Goal: Task Accomplishment & Management: Use online tool/utility

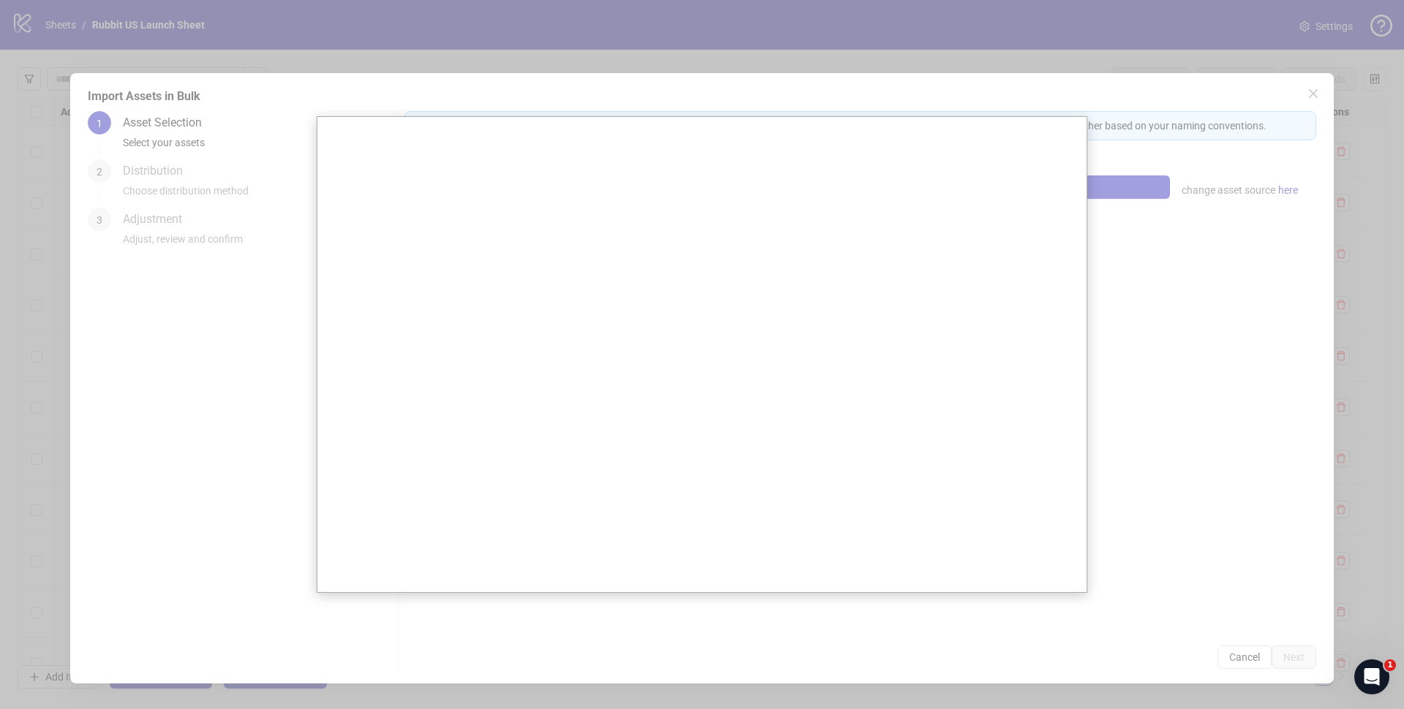
scroll to position [10856, 0]
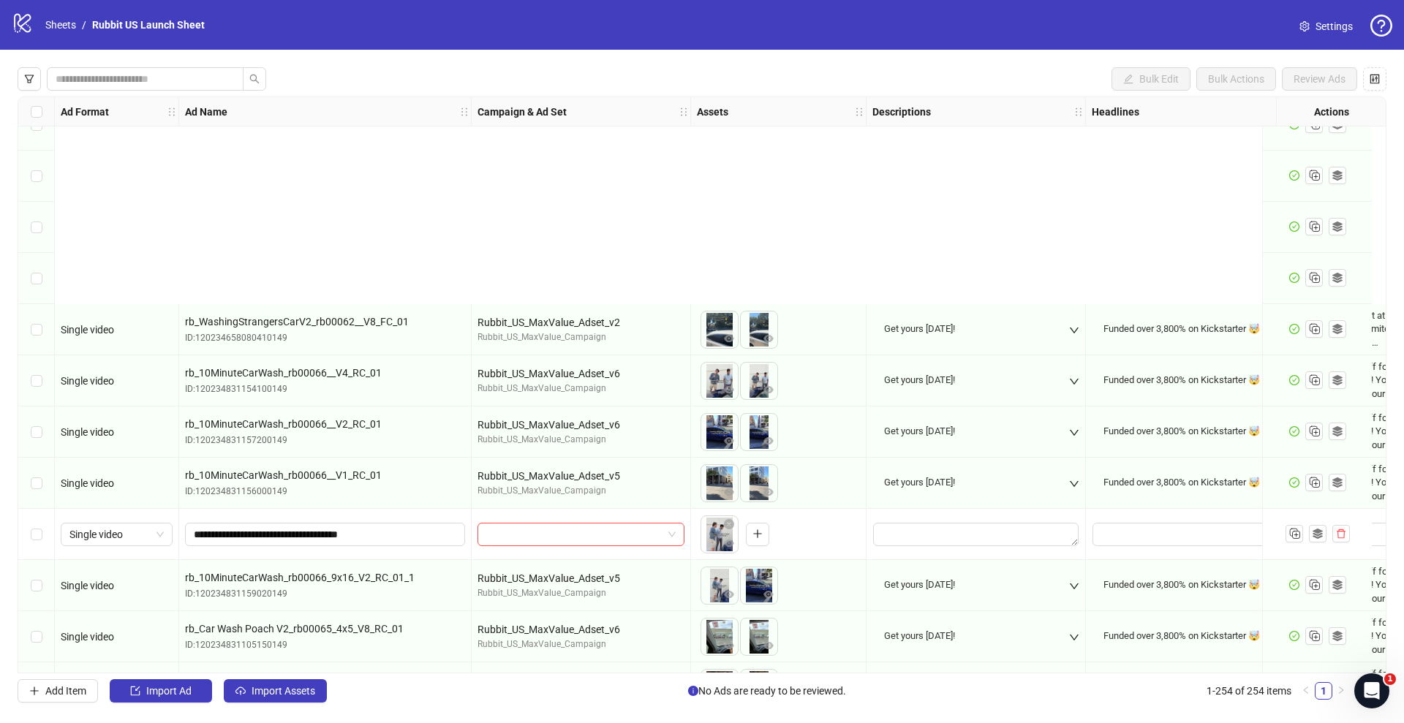
scroll to position [12461, 0]
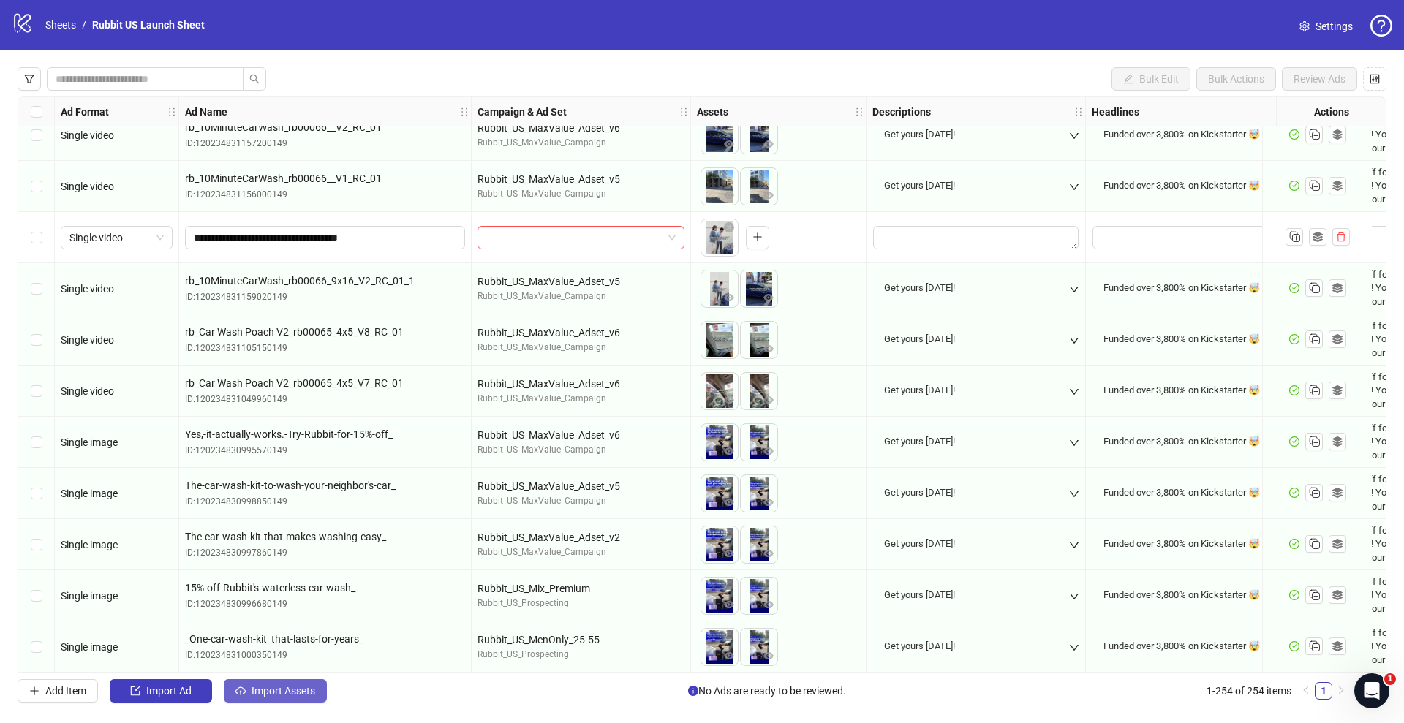
click at [278, 683] on button "Import Assets" at bounding box center [275, 690] width 103 height 23
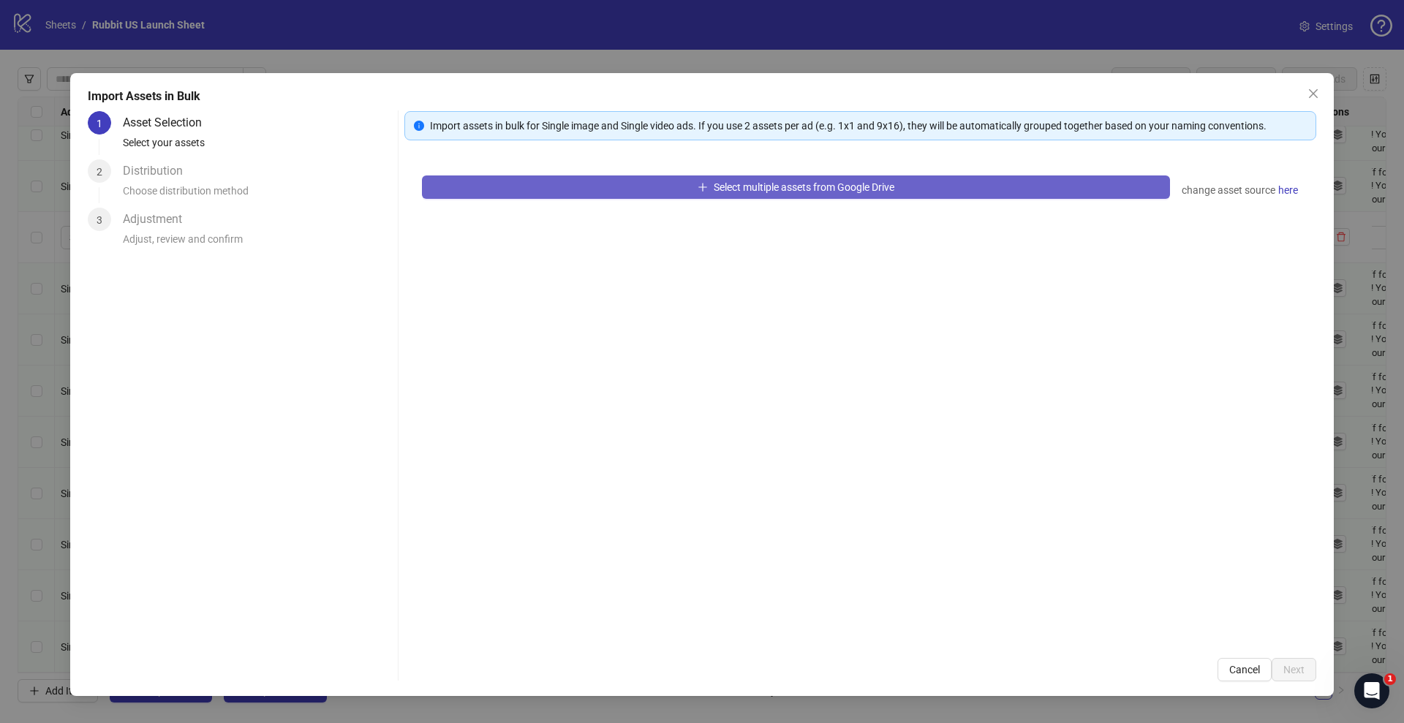
click at [523, 186] on button "Select multiple assets from Google Drive" at bounding box center [796, 187] width 748 height 23
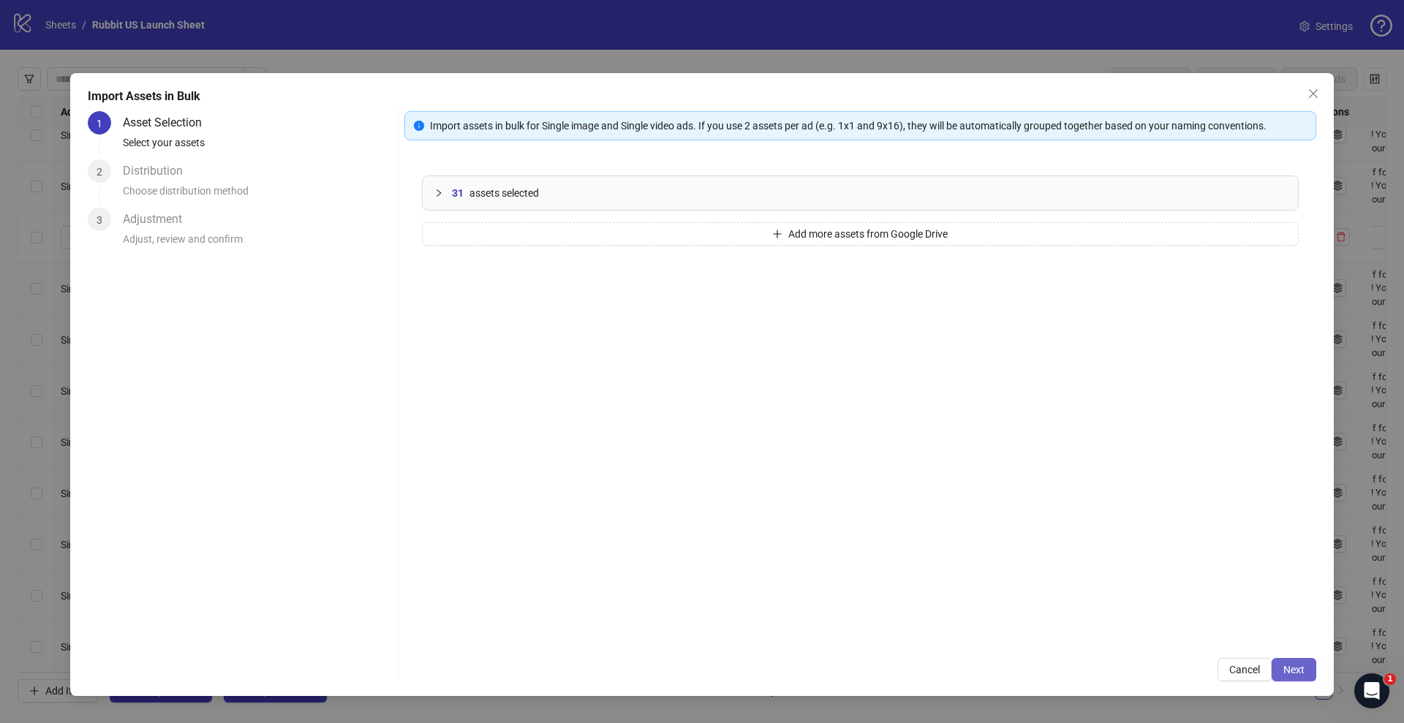
click at [1288, 667] on span "Next" at bounding box center [1293, 670] width 21 height 12
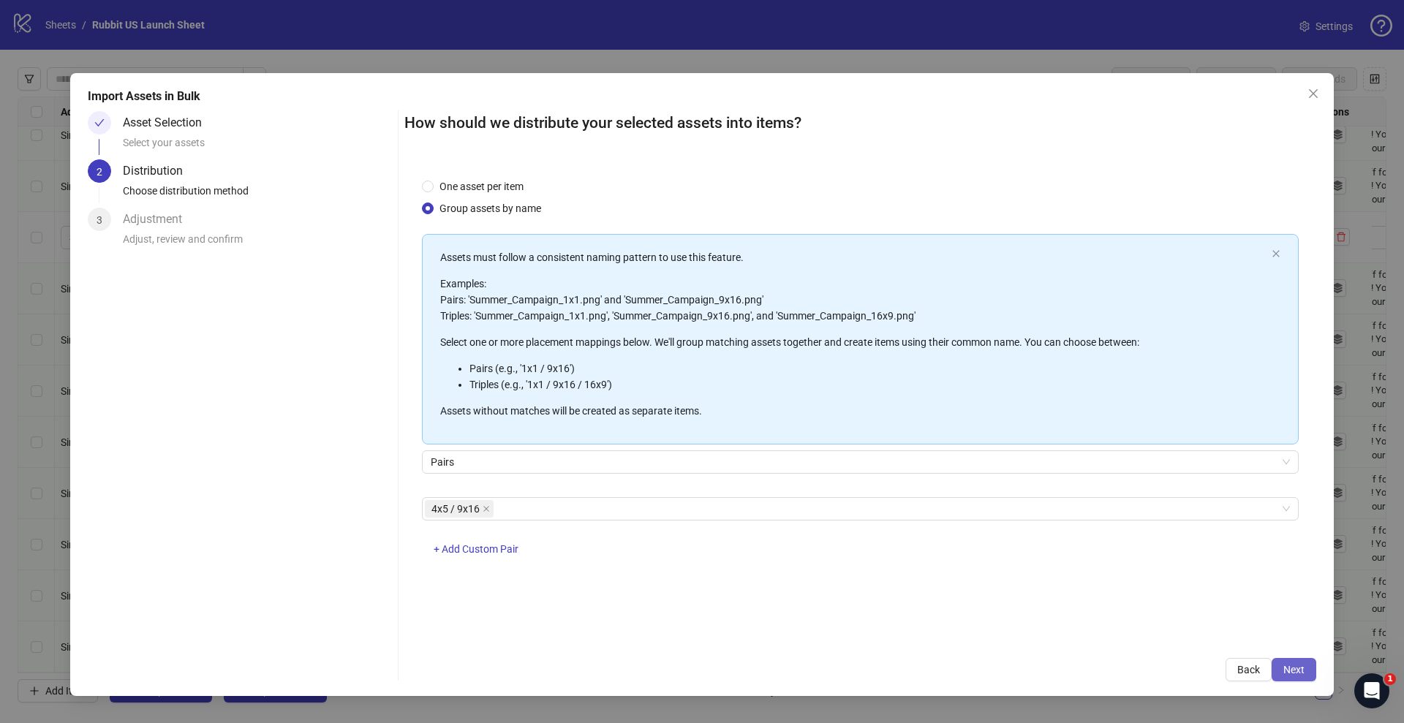
click at [1274, 667] on button "Next" at bounding box center [1294, 669] width 45 height 23
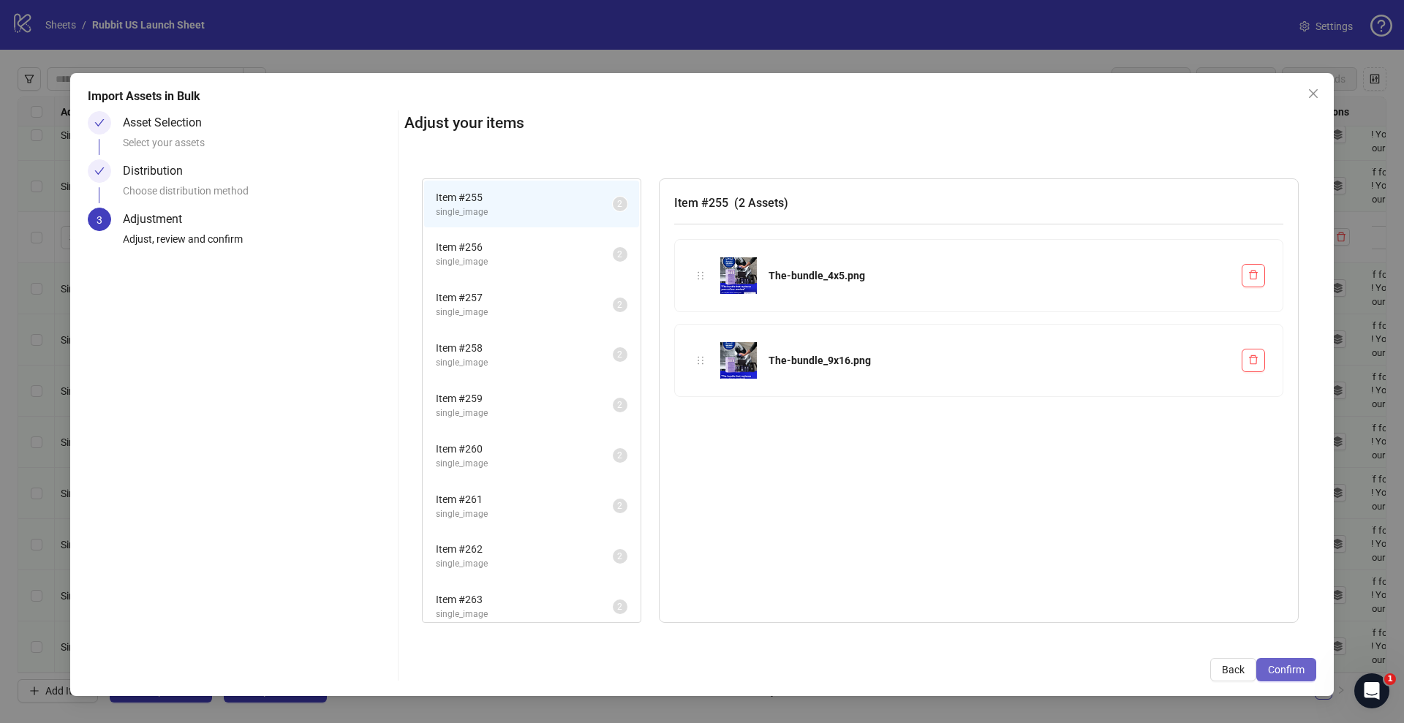
click at [1288, 667] on span "Confirm" at bounding box center [1286, 670] width 37 height 12
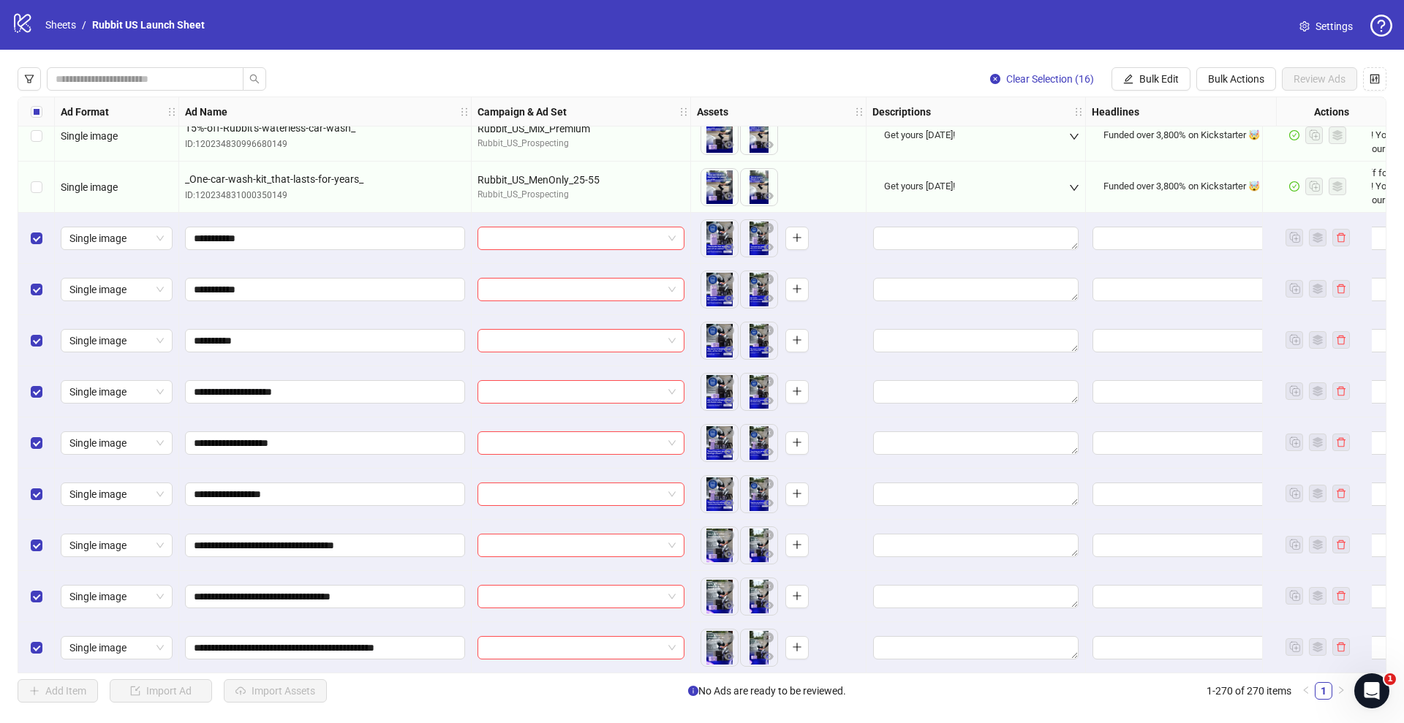
scroll to position [12915, 0]
click at [728, 250] on icon "eye" at bounding box center [729, 247] width 10 height 7
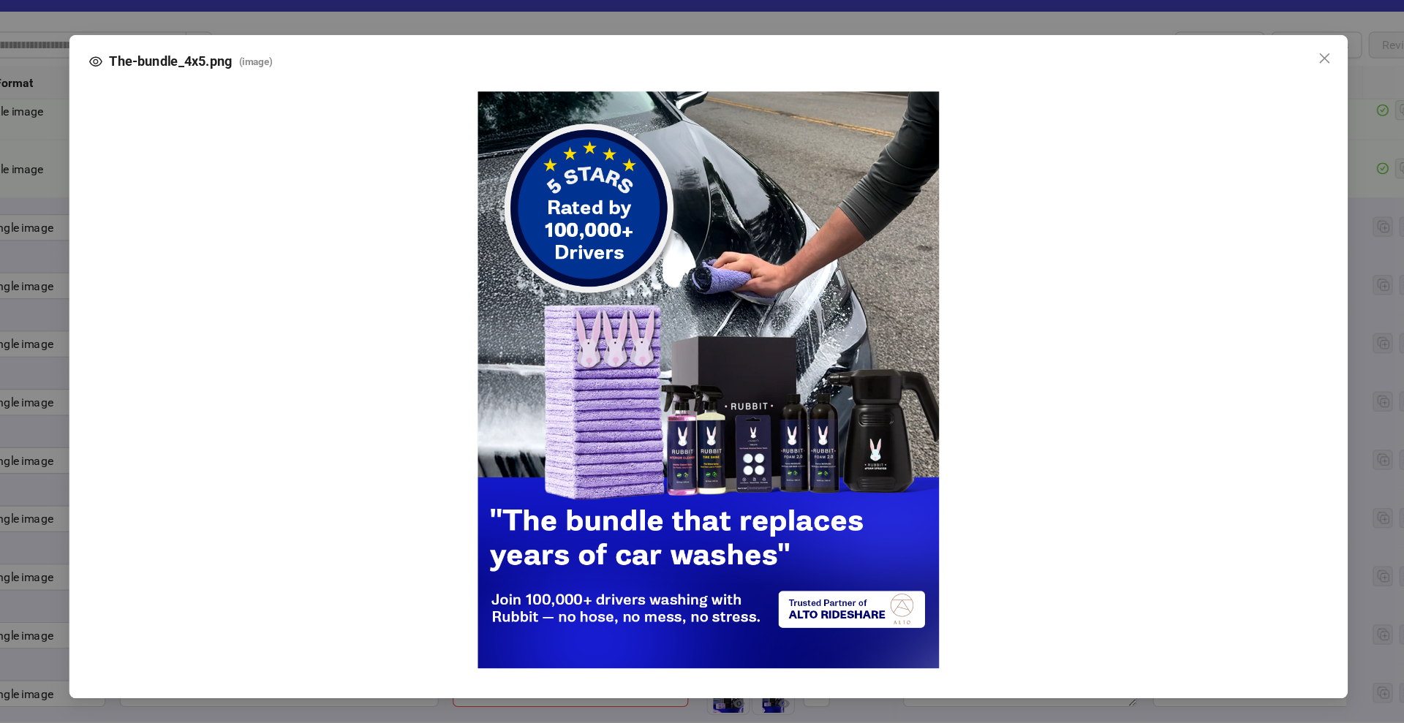
click at [843, 537] on div "The-bundle_4x5.png ( image )" at bounding box center [702, 361] width 1404 height 723
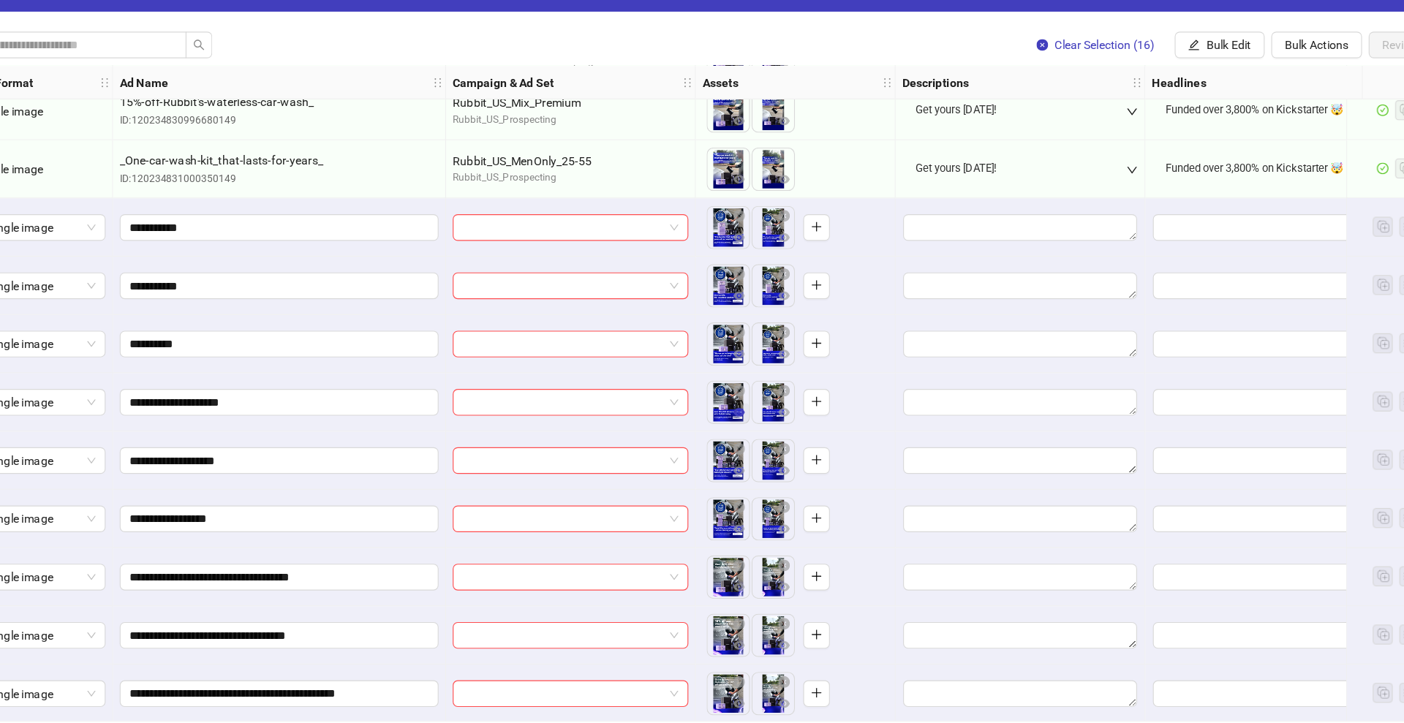
click at [729, 411] on button "button" at bounding box center [729, 402] width 18 height 18
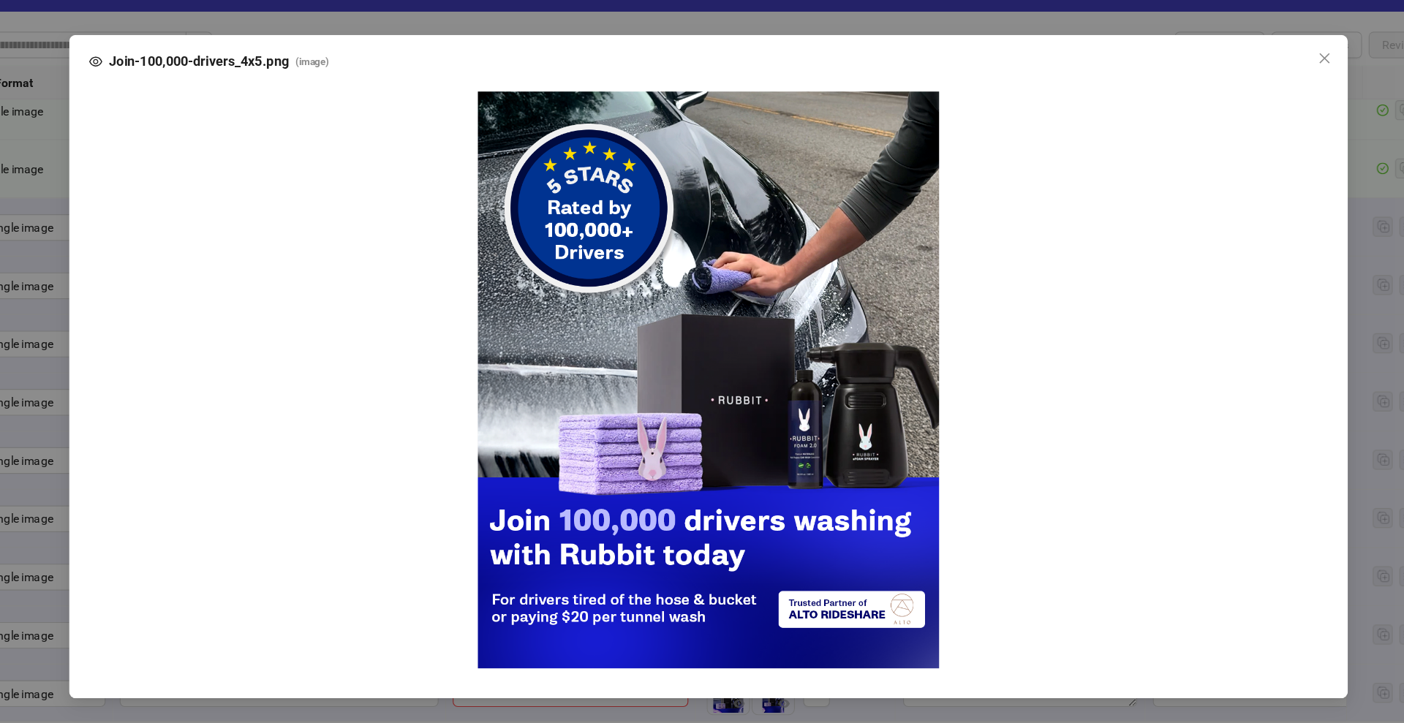
click at [708, 366] on img at bounding box center [701, 373] width 405 height 506
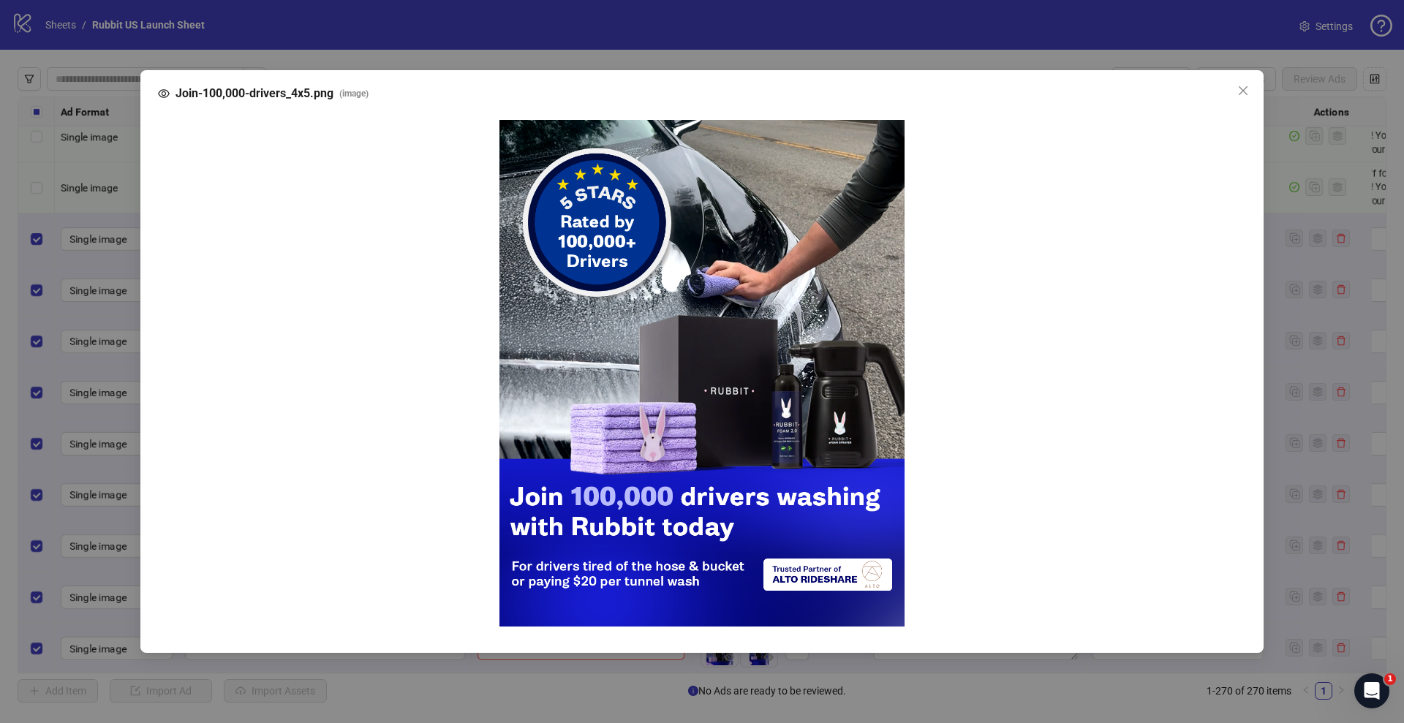
click at [1376, 350] on div "Join-100,000-drivers_4x5.png ( image )" at bounding box center [702, 361] width 1404 height 723
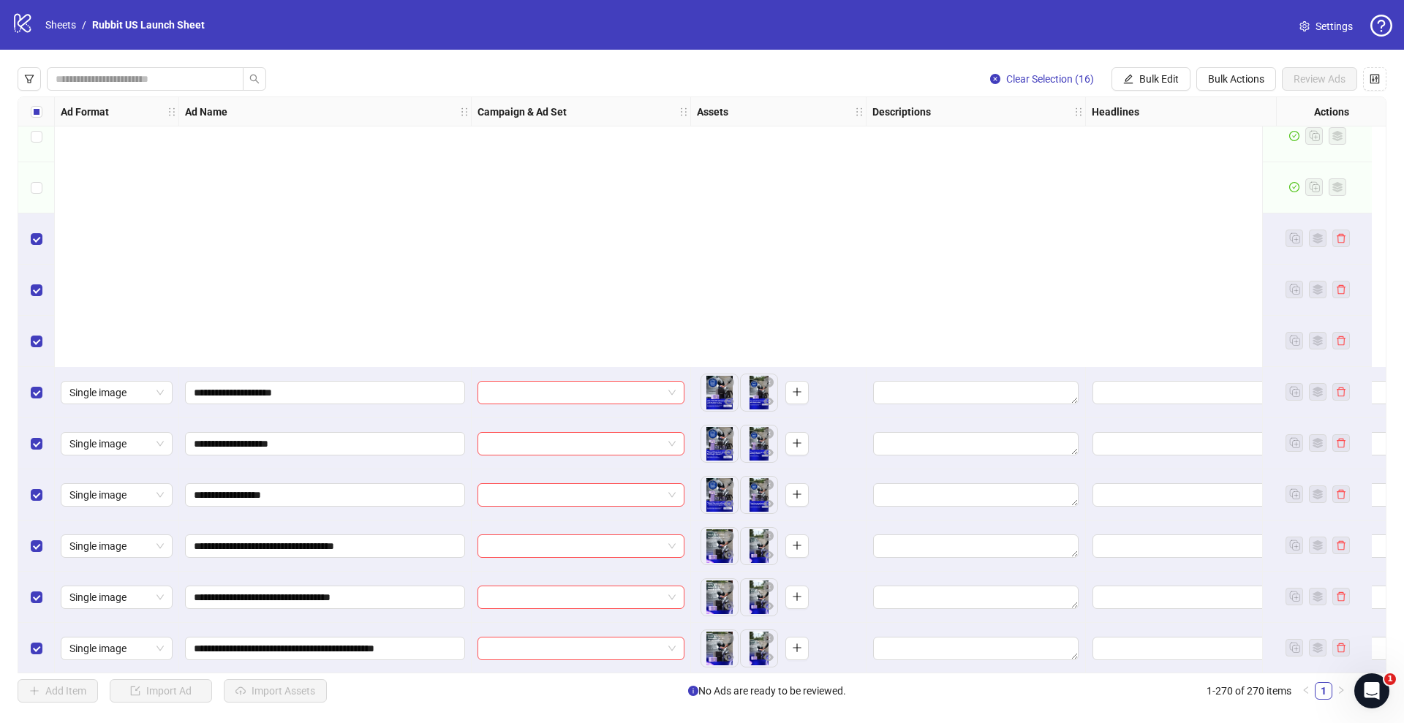
scroll to position [13280, 0]
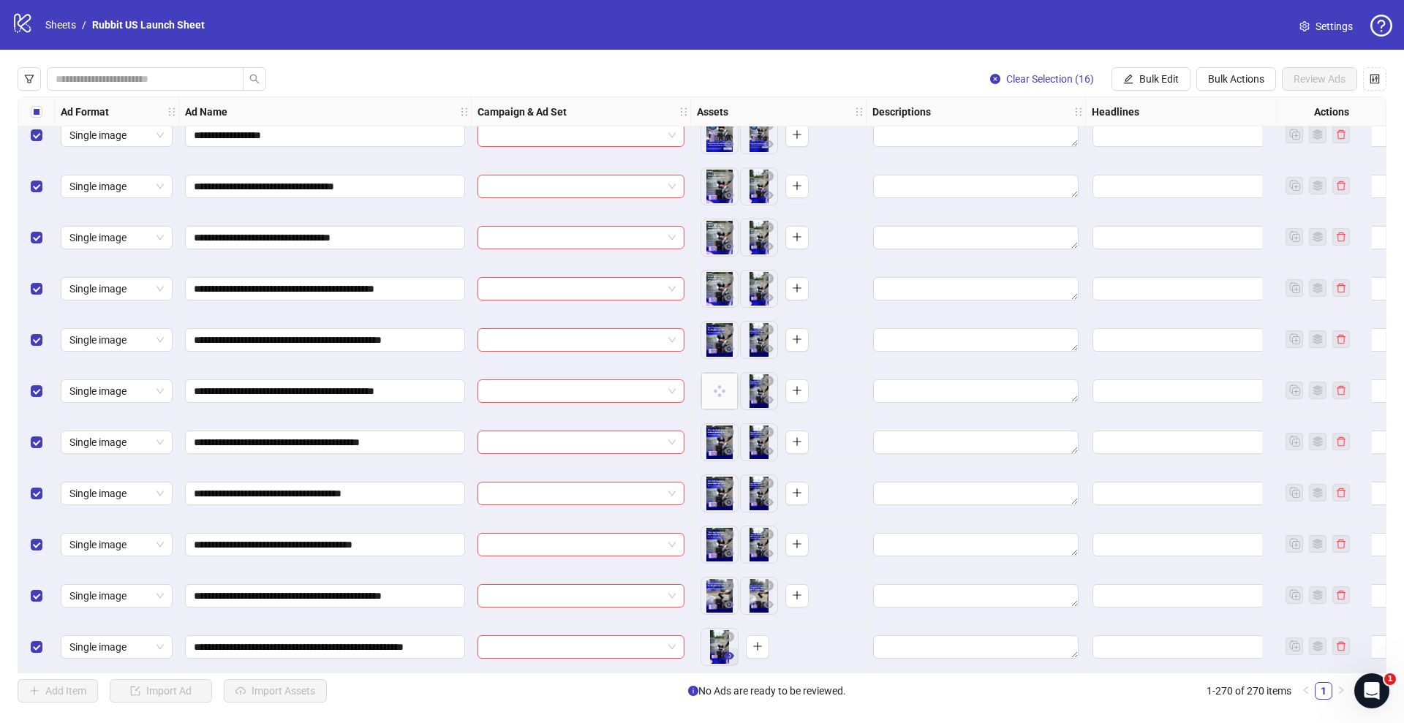
click at [727, 653] on icon "eye" at bounding box center [729, 655] width 10 height 7
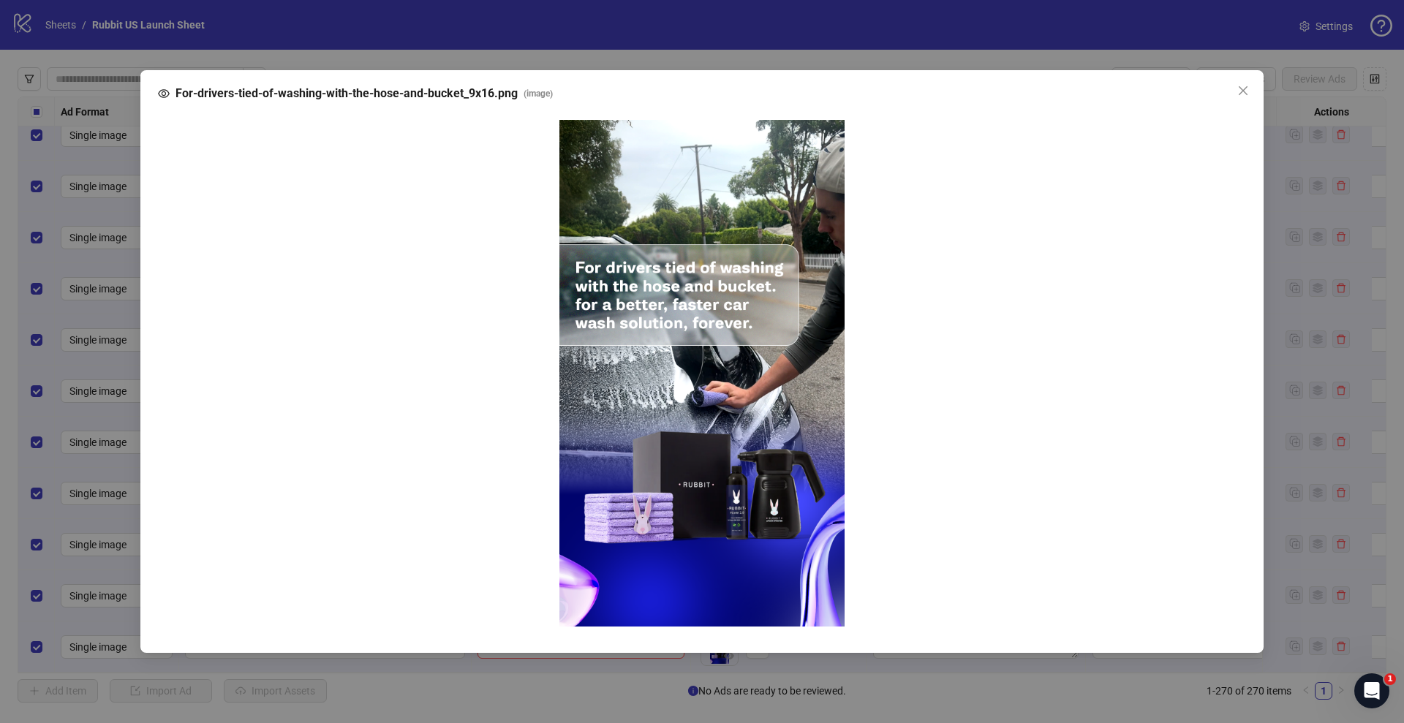
click at [1286, 461] on div "For-drivers-tied-of-washing-with-the-hose-and-bucket_9x16.png ( image )" at bounding box center [702, 361] width 1404 height 723
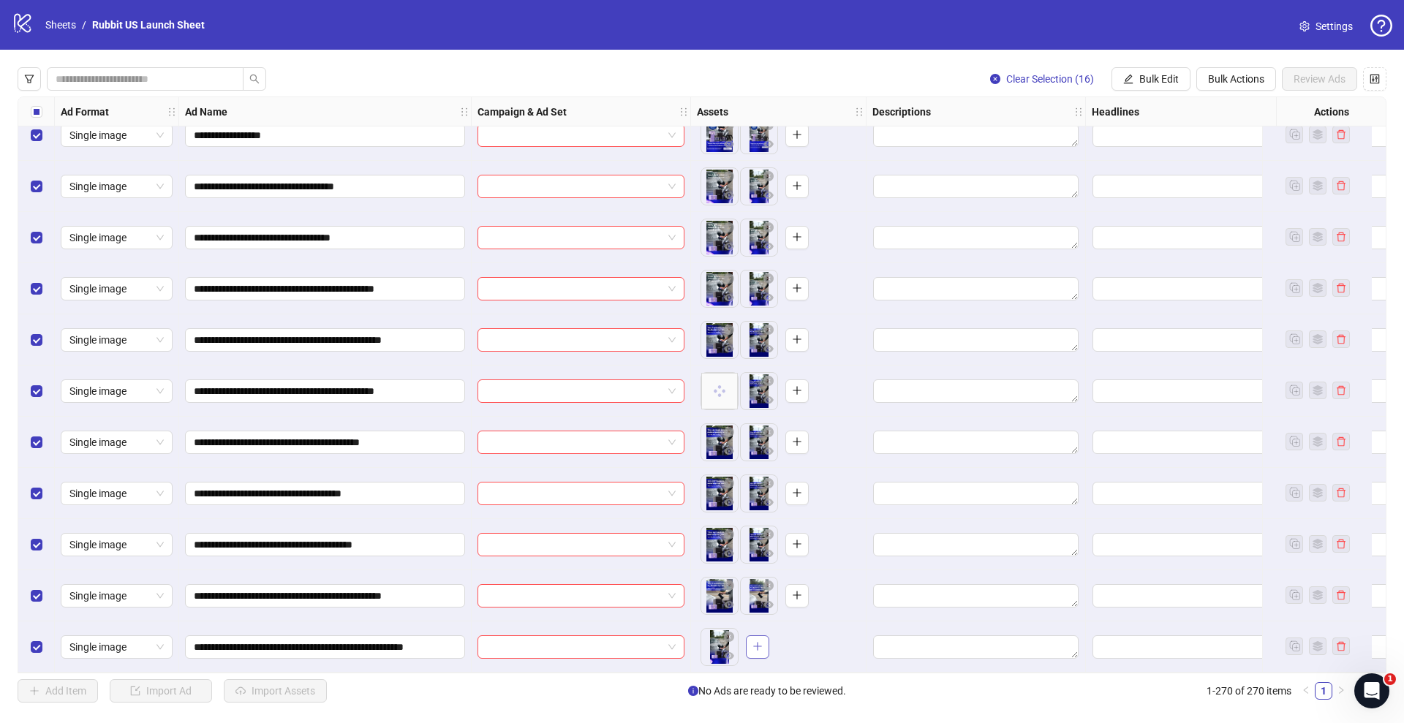
click at [759, 642] on icon "plus" at bounding box center [757, 646] width 10 height 10
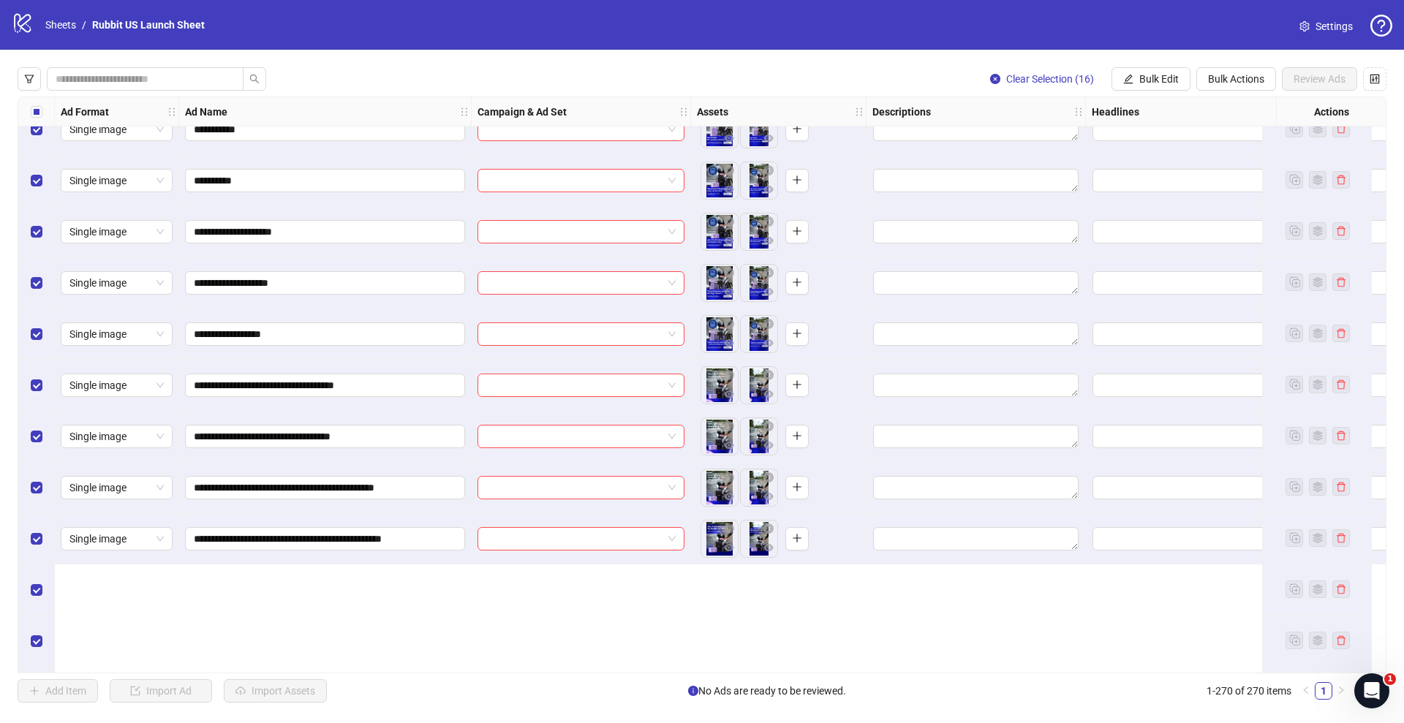
scroll to position [12894, 0]
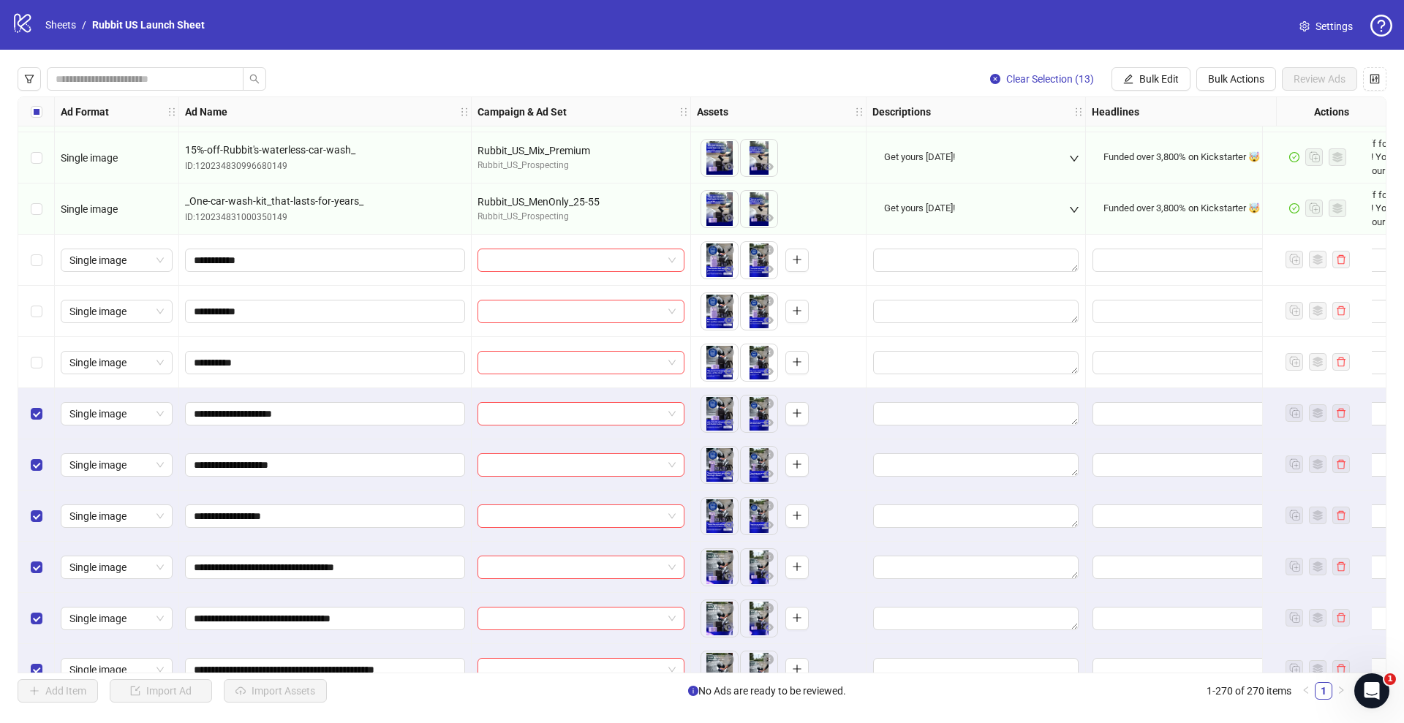
click at [31, 397] on div "Select row 258" at bounding box center [36, 413] width 37 height 51
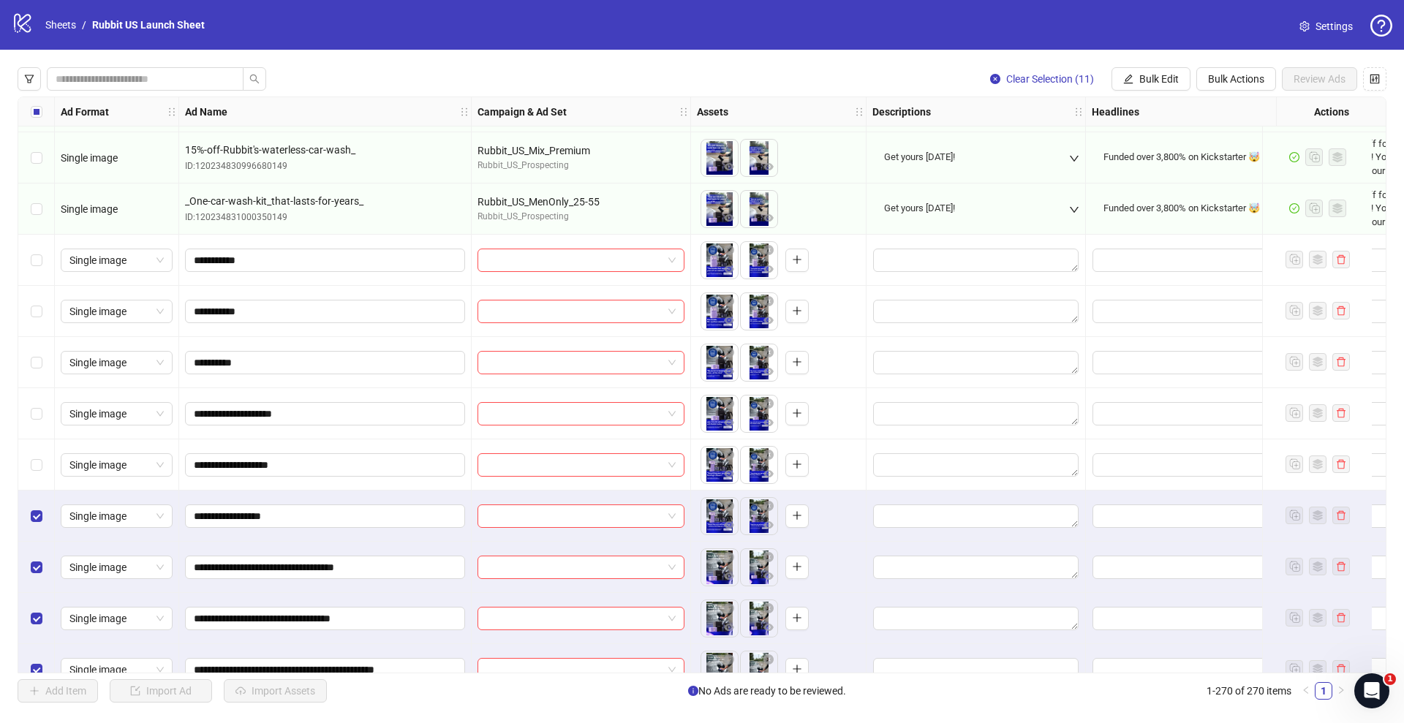
click at [32, 540] on div "Select row 260" at bounding box center [36, 516] width 37 height 51
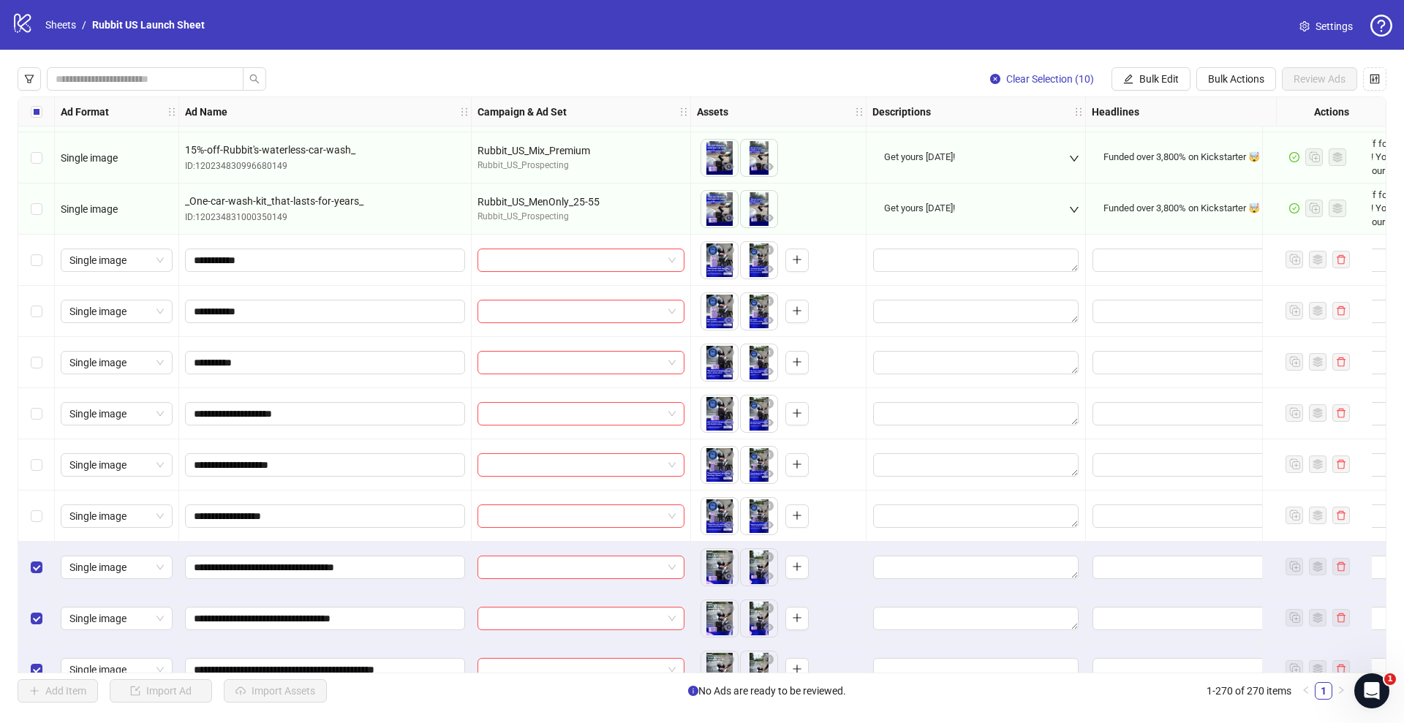
click at [34, 577] on div "Select row 261" at bounding box center [36, 567] width 37 height 51
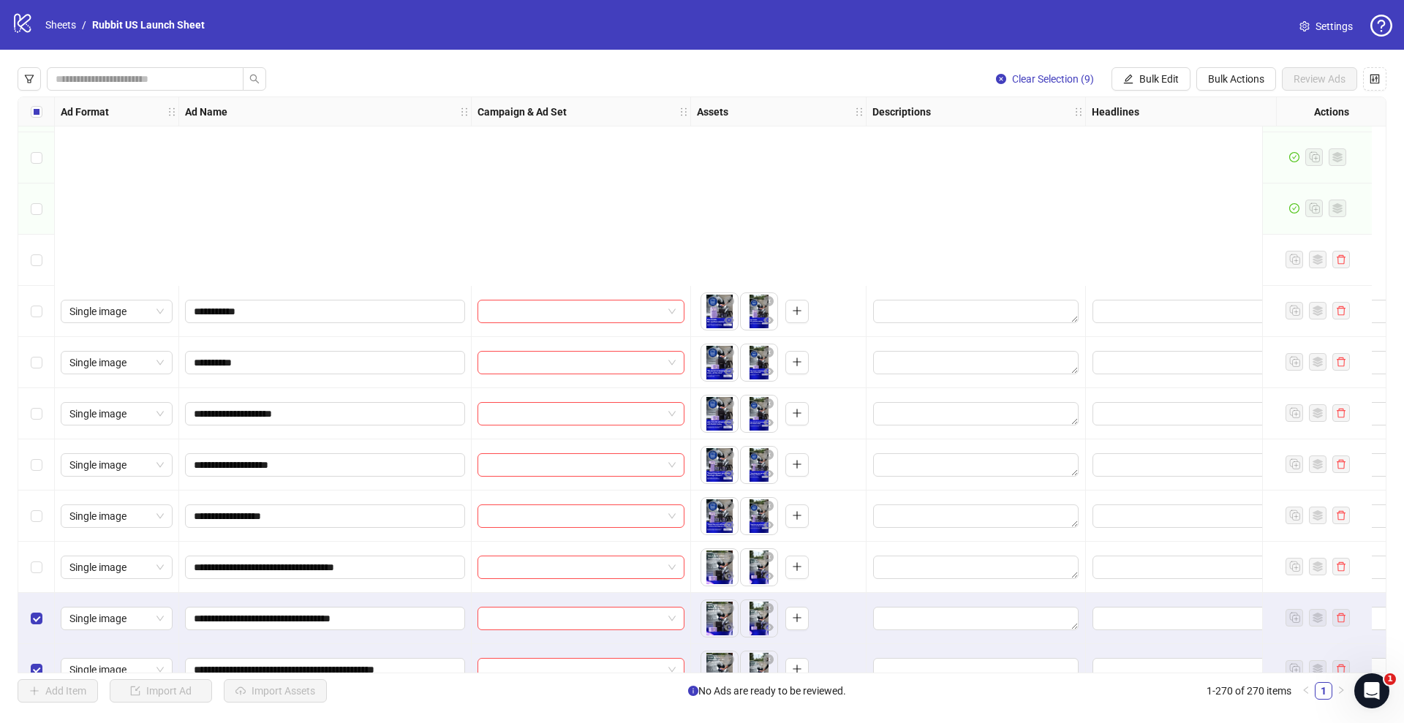
scroll to position [13160, 0]
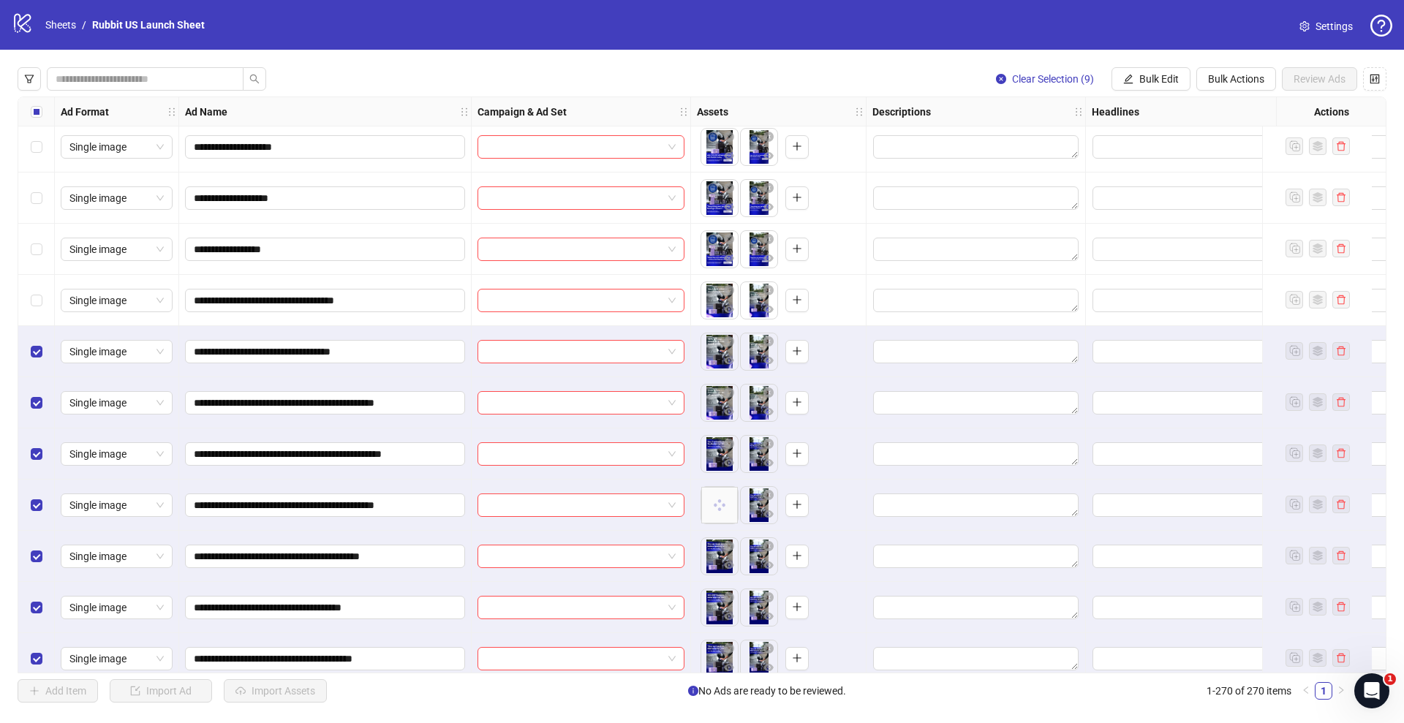
click at [52, 348] on div "Select row 262" at bounding box center [36, 351] width 37 height 51
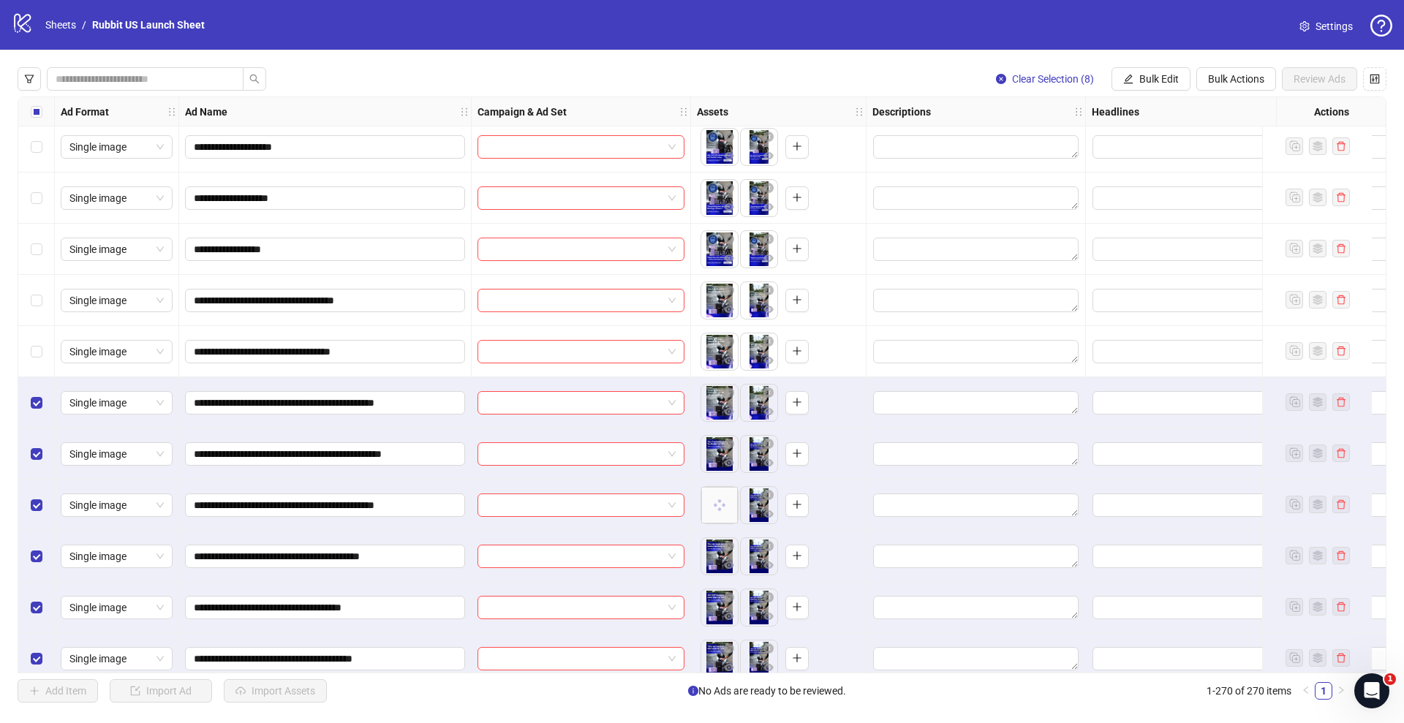
click at [50, 348] on div "Select row 262" at bounding box center [36, 351] width 37 height 51
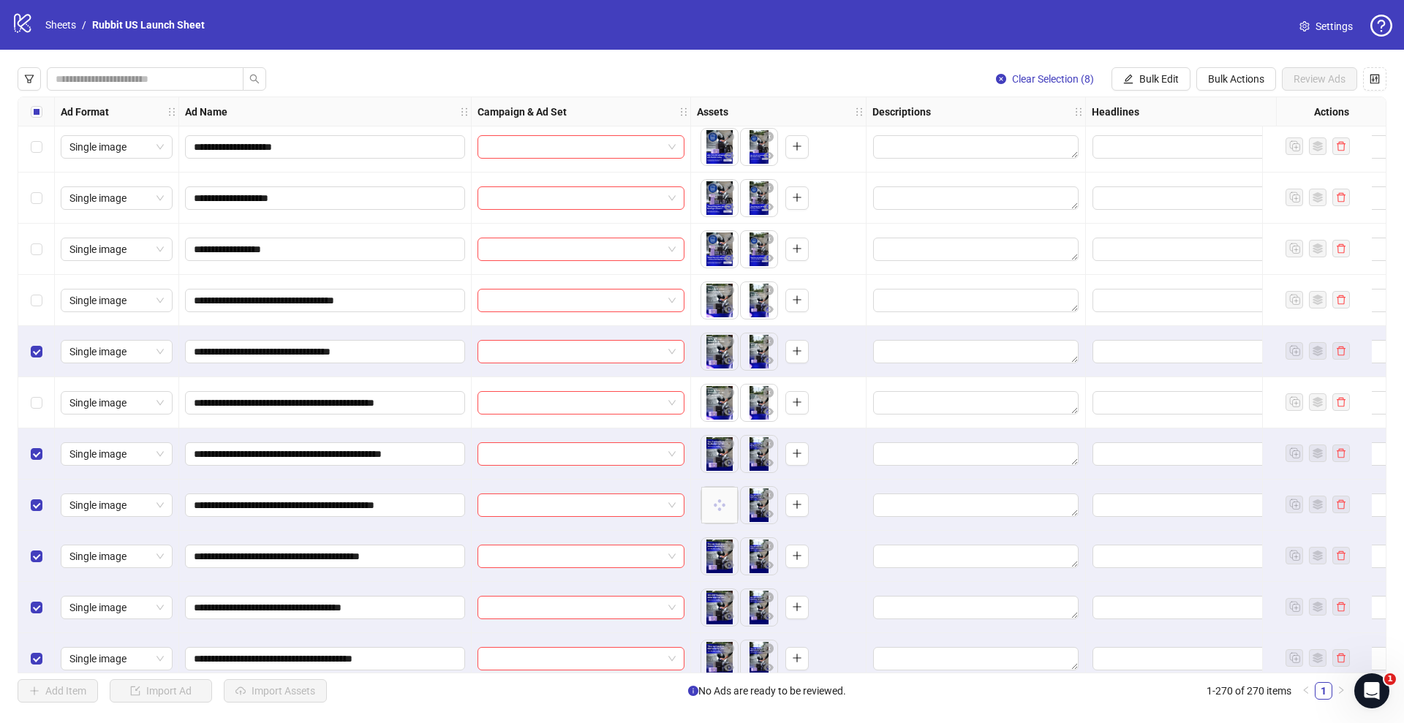
click at [40, 340] on div "Select row 262" at bounding box center [36, 351] width 37 height 51
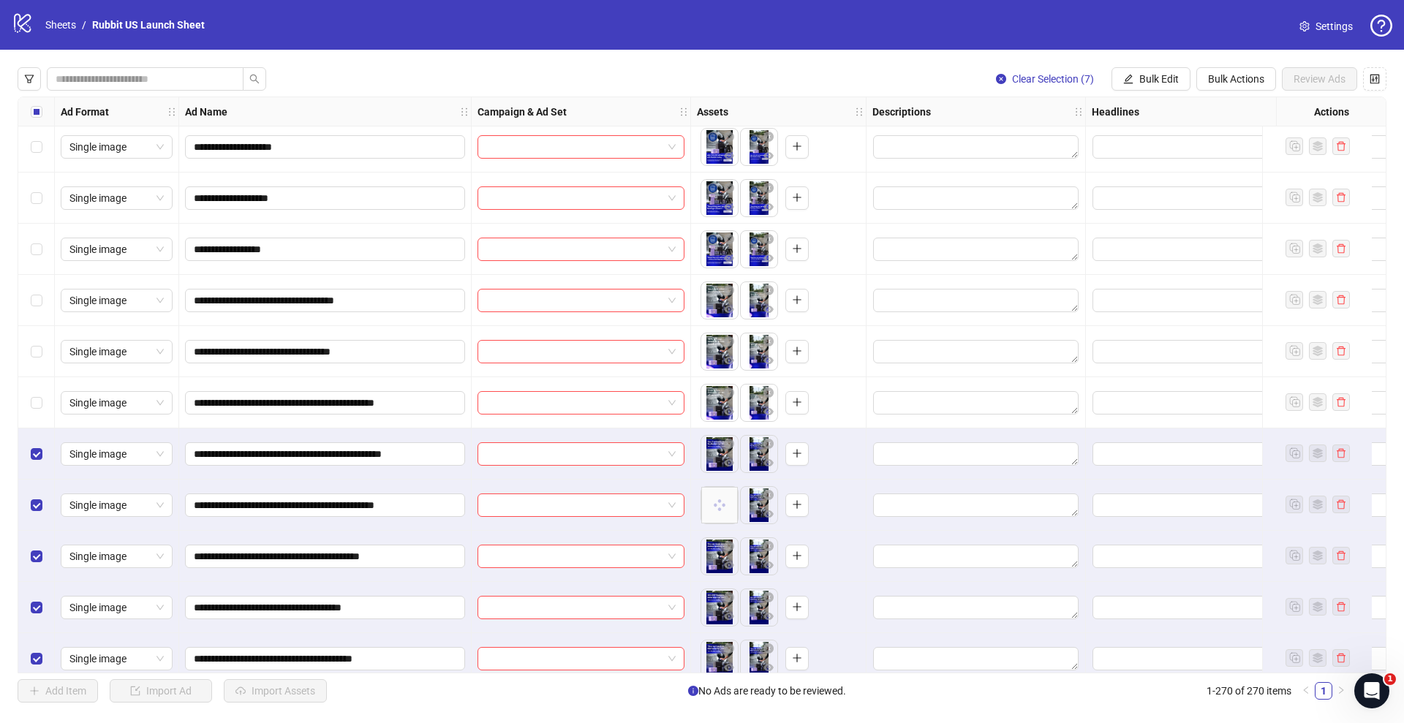
click at [31, 445] on div "Select row 264" at bounding box center [36, 454] width 37 height 51
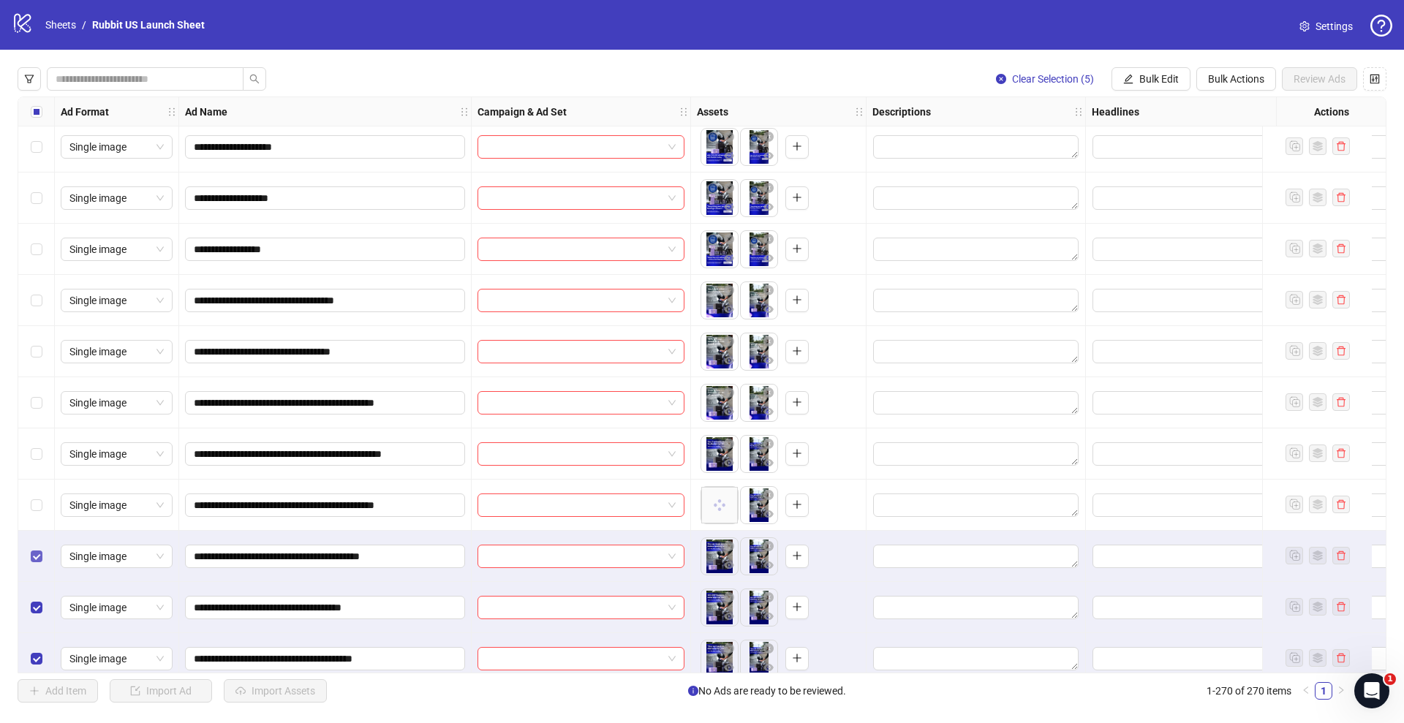
click at [37, 564] on label "Select row 266" at bounding box center [37, 556] width 12 height 16
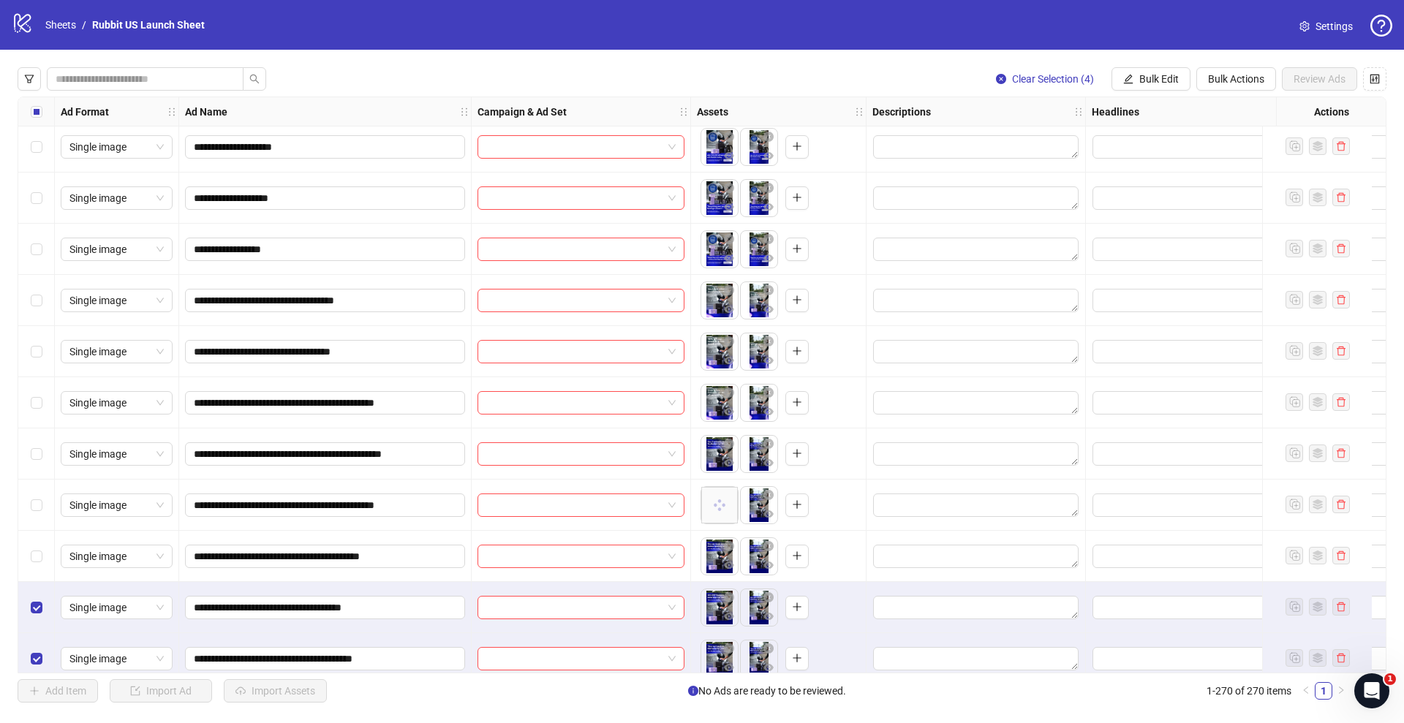
click at [37, 618] on div "Select row 267" at bounding box center [36, 607] width 37 height 51
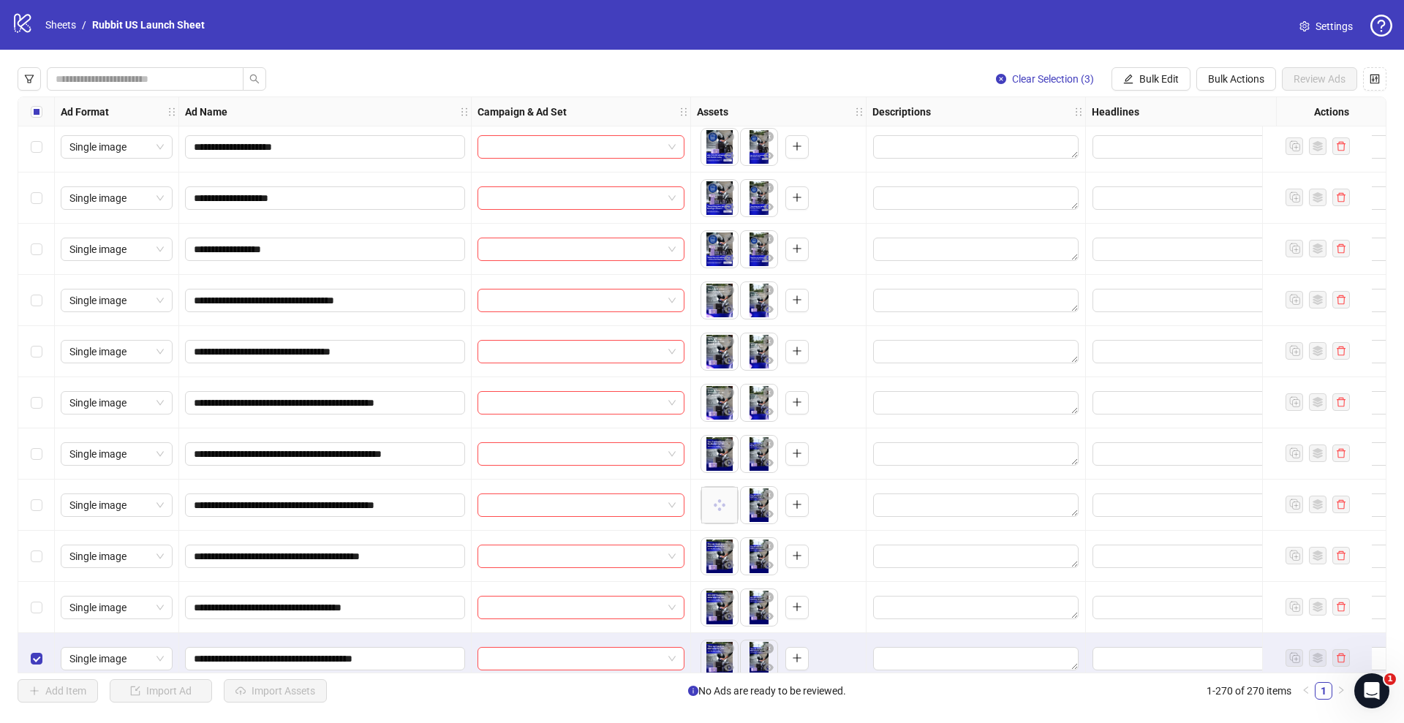
scroll to position [13280, 0]
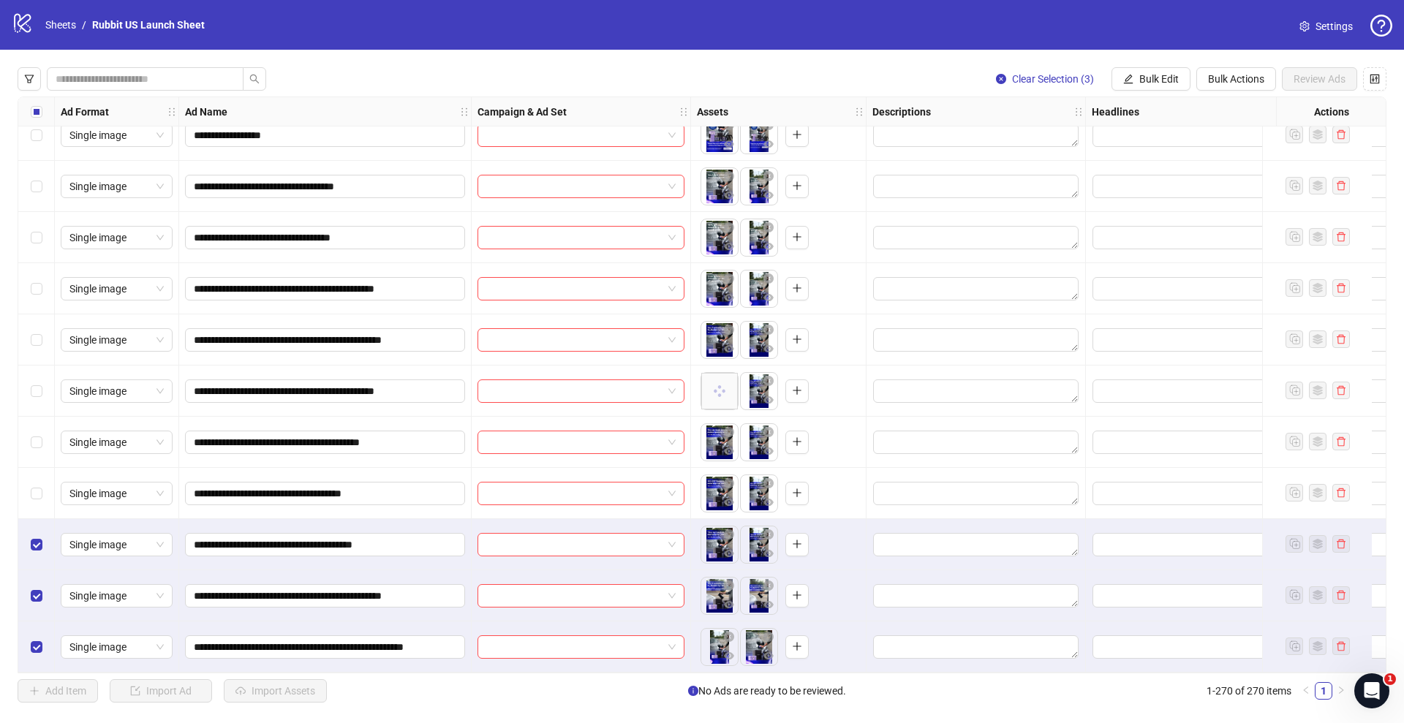
click at [44, 526] on div "Select row 268" at bounding box center [36, 544] width 37 height 51
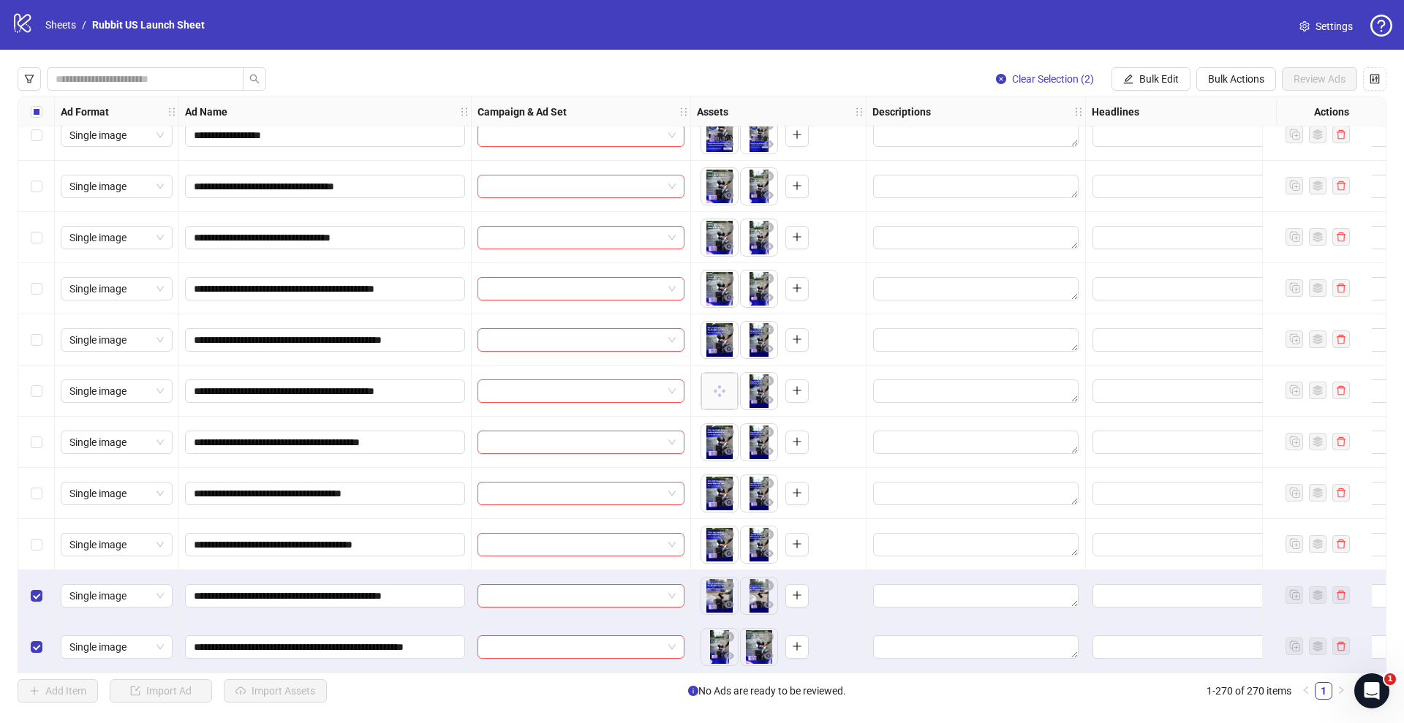
click at [39, 576] on div "Select row 269" at bounding box center [36, 595] width 37 height 51
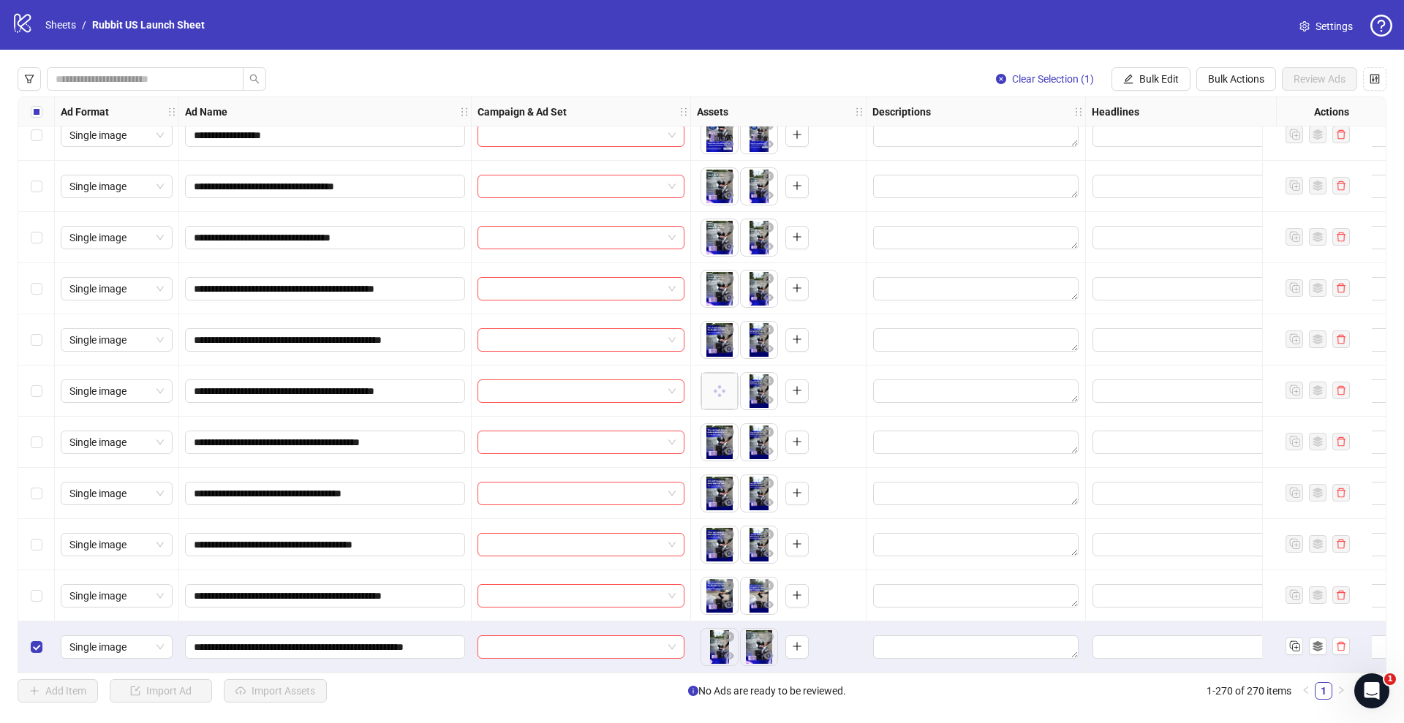
click at [42, 649] on div "Select row 270" at bounding box center [36, 647] width 37 height 51
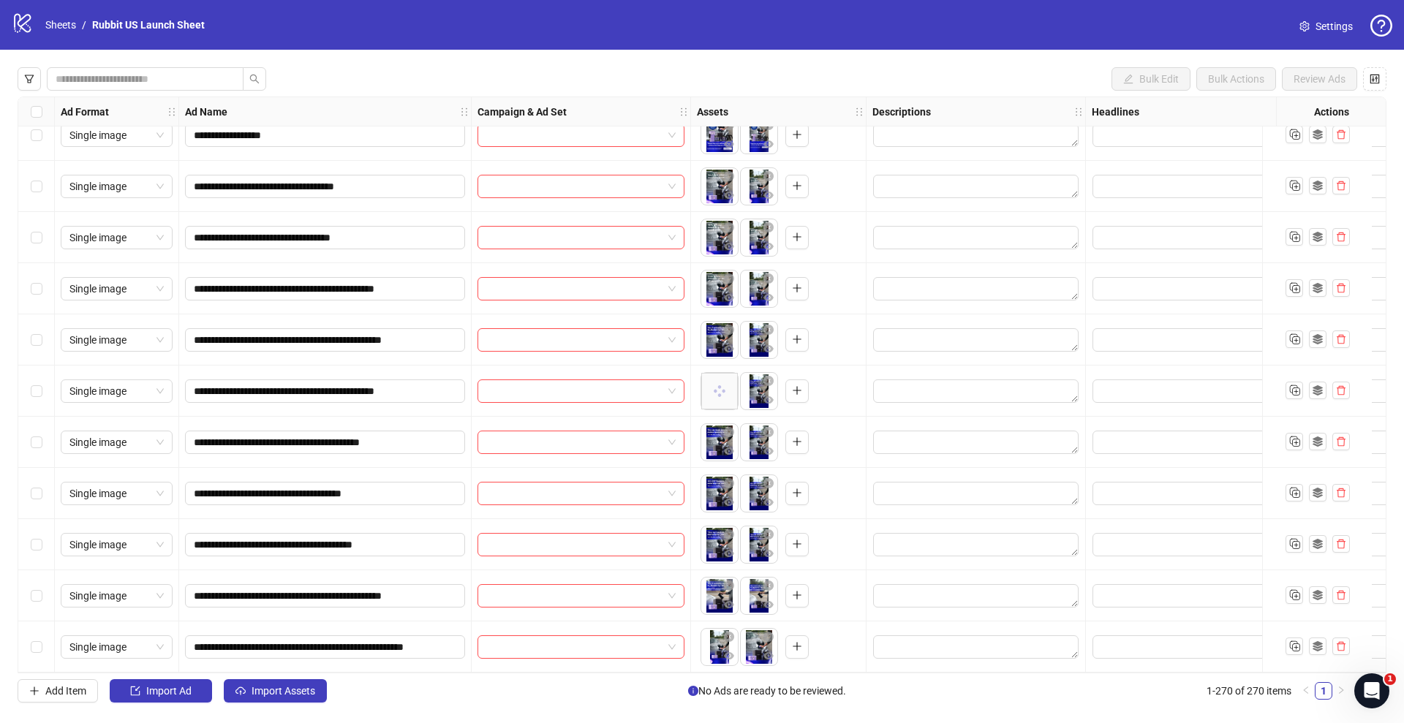
click at [297, 468] on div "**********" at bounding box center [325, 493] width 293 height 51
click at [730, 448] on icon "eye" at bounding box center [729, 451] width 10 height 7
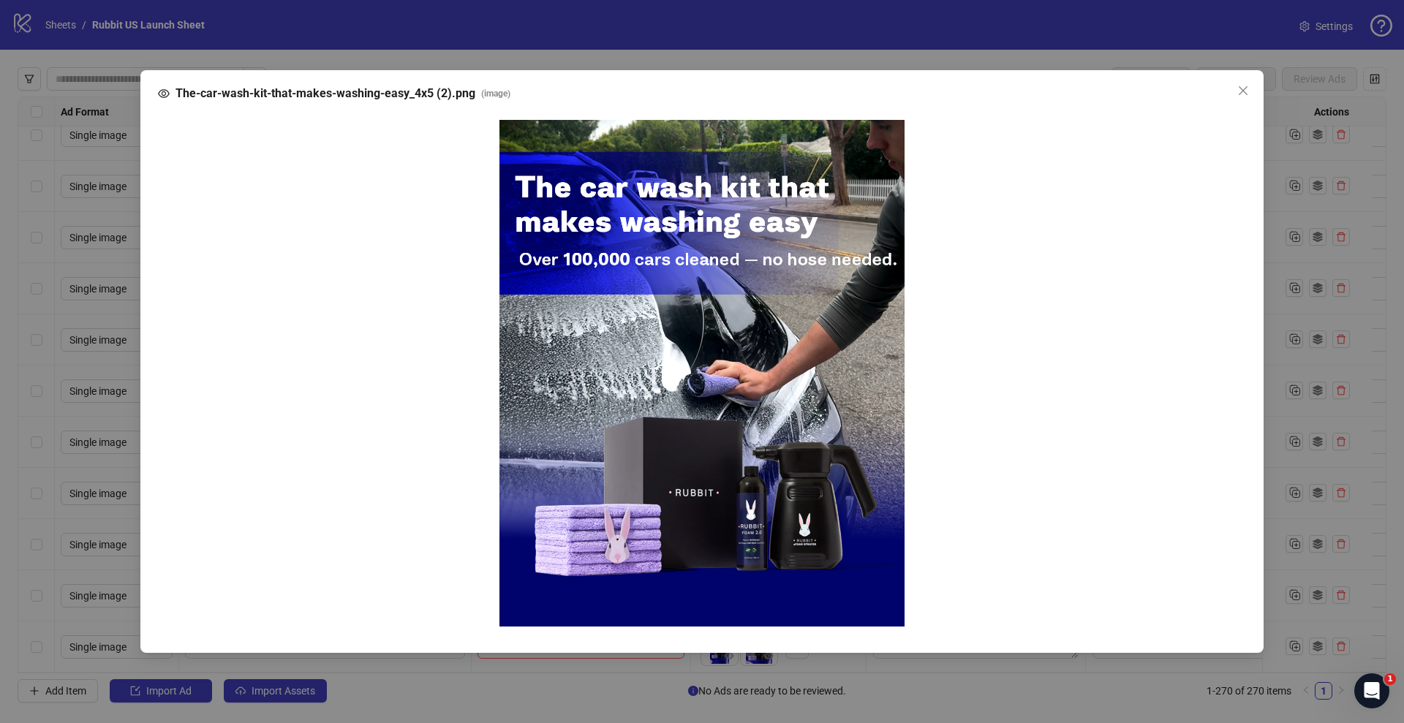
click at [476, 546] on div "The-car-wash-kit-that-makes-washing-easy_4x5 (2).png ( image )" at bounding box center [702, 361] width 1404 height 723
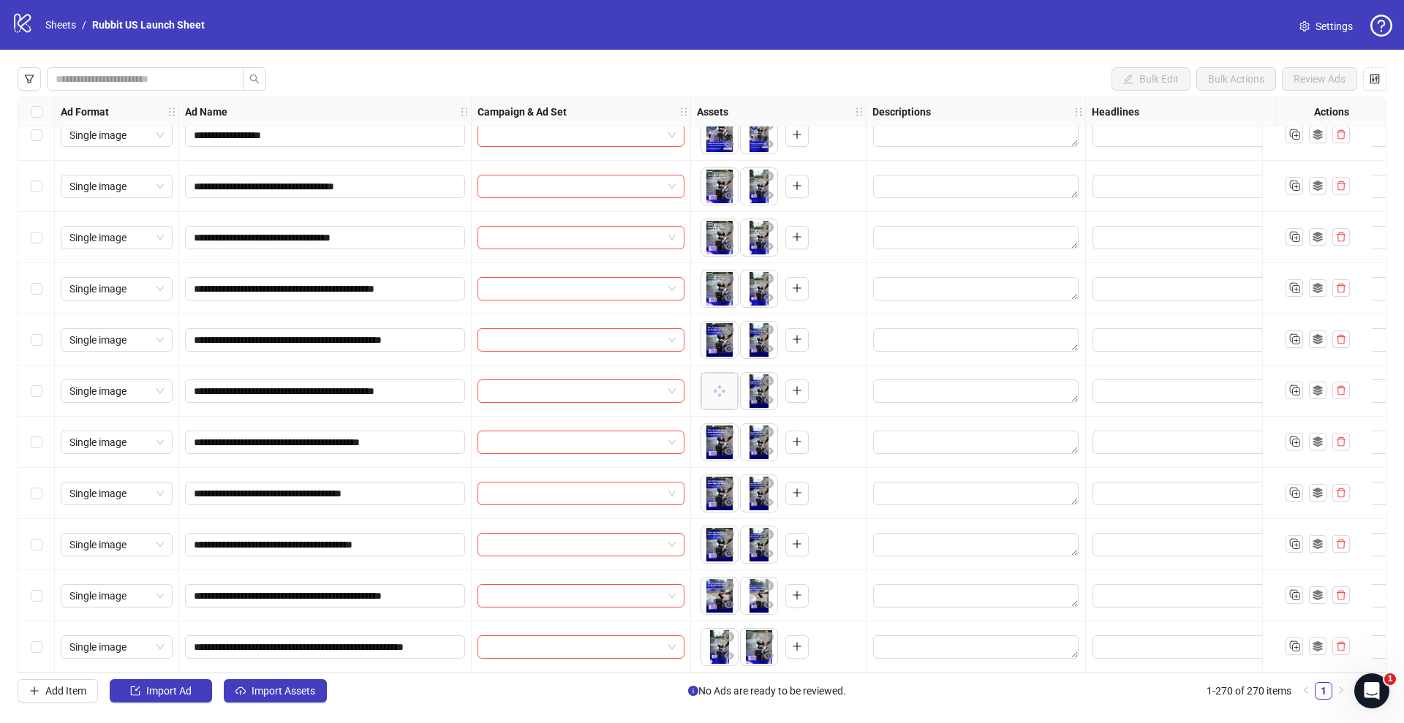
click at [287, 706] on div "**********" at bounding box center [702, 385] width 1404 height 671
click at [292, 695] on span "Import Assets" at bounding box center [284, 691] width 64 height 12
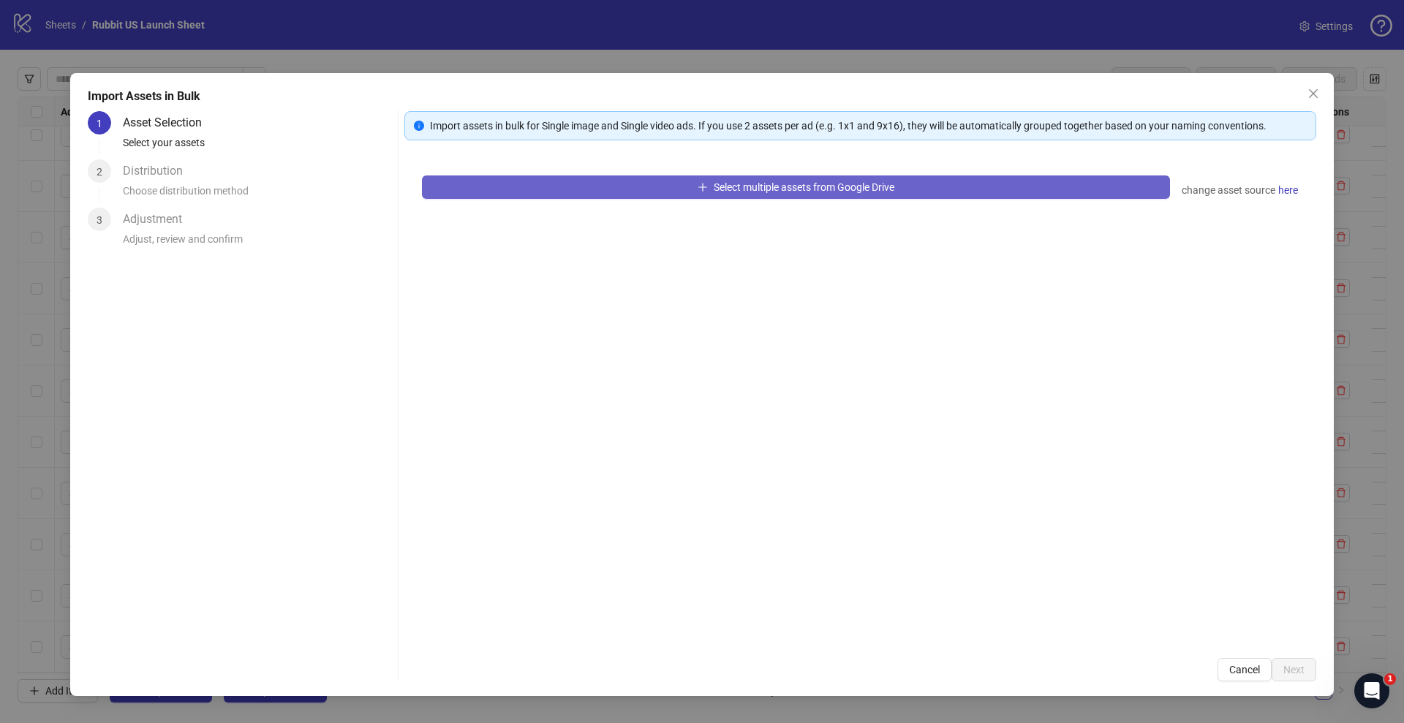
click at [611, 189] on button "Select multiple assets from Google Drive" at bounding box center [796, 187] width 748 height 23
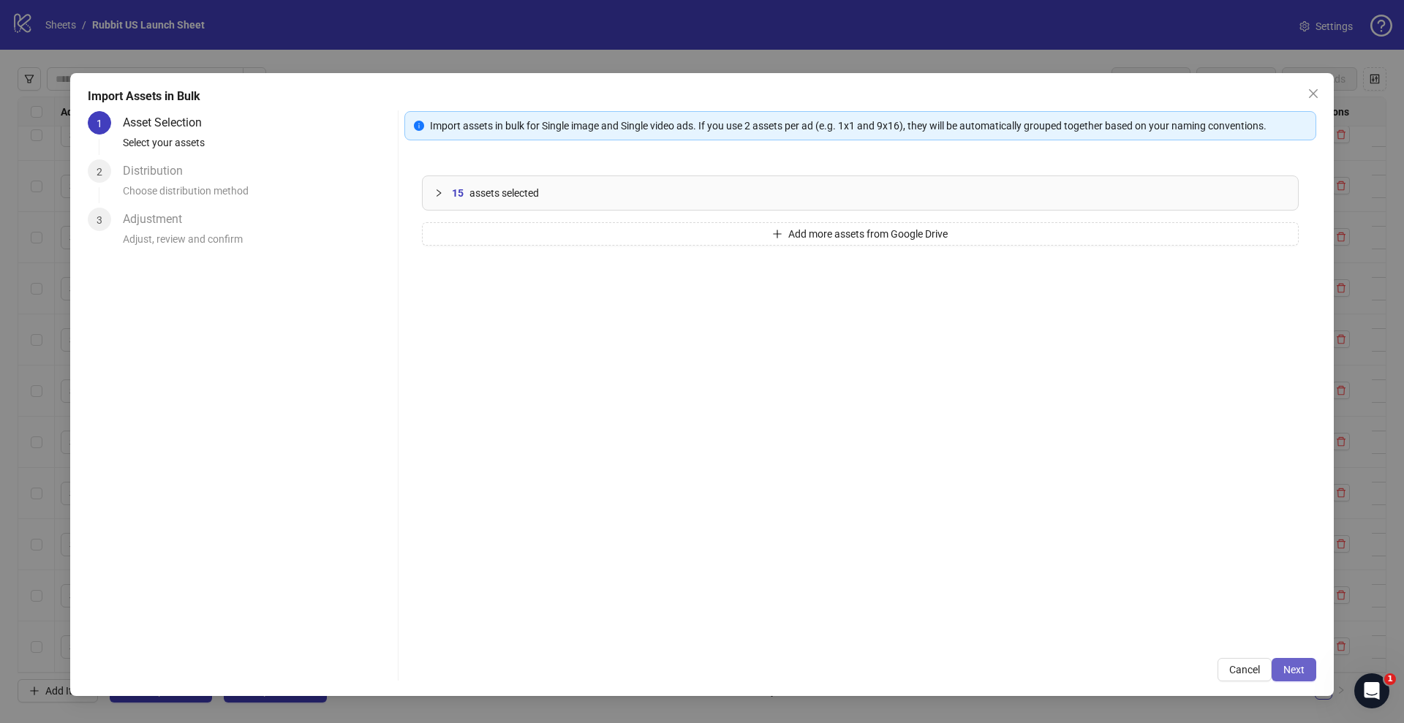
click at [1292, 679] on button "Next" at bounding box center [1294, 669] width 45 height 23
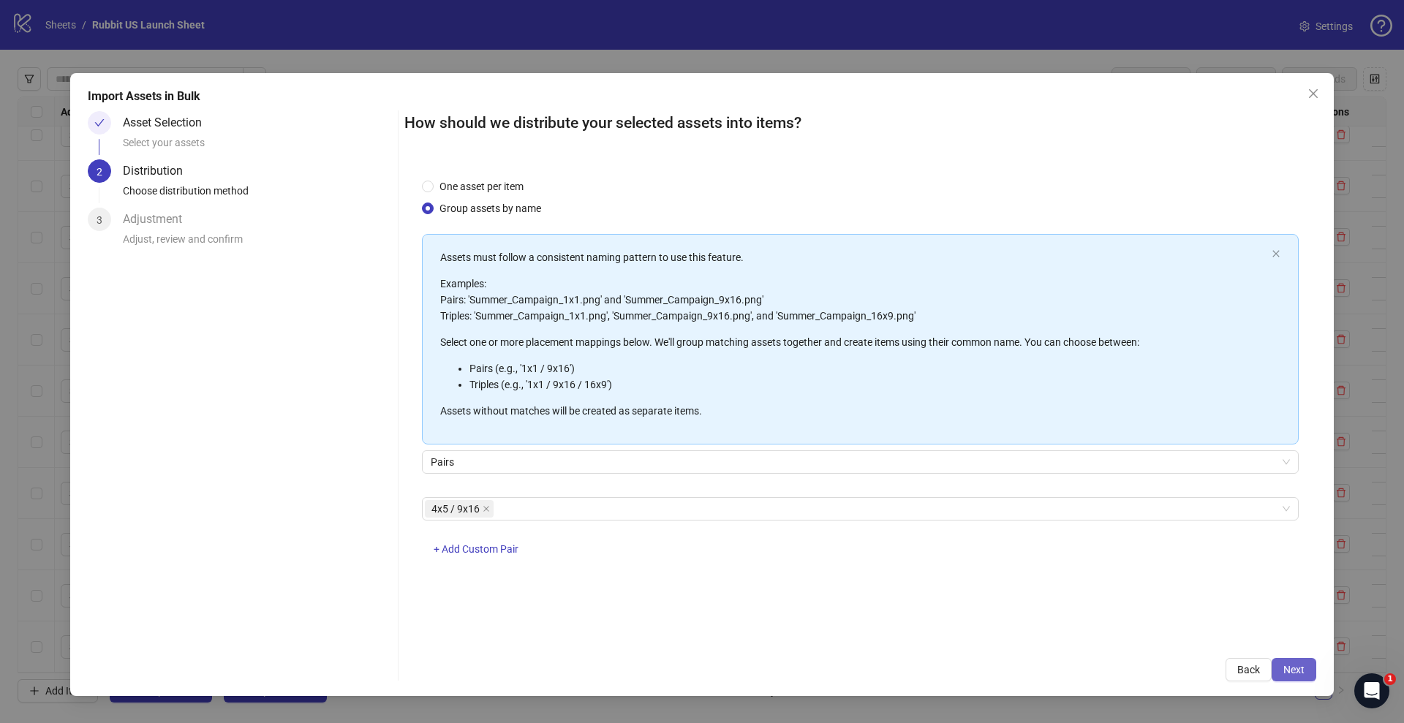
click at [1282, 669] on button "Next" at bounding box center [1294, 669] width 45 height 23
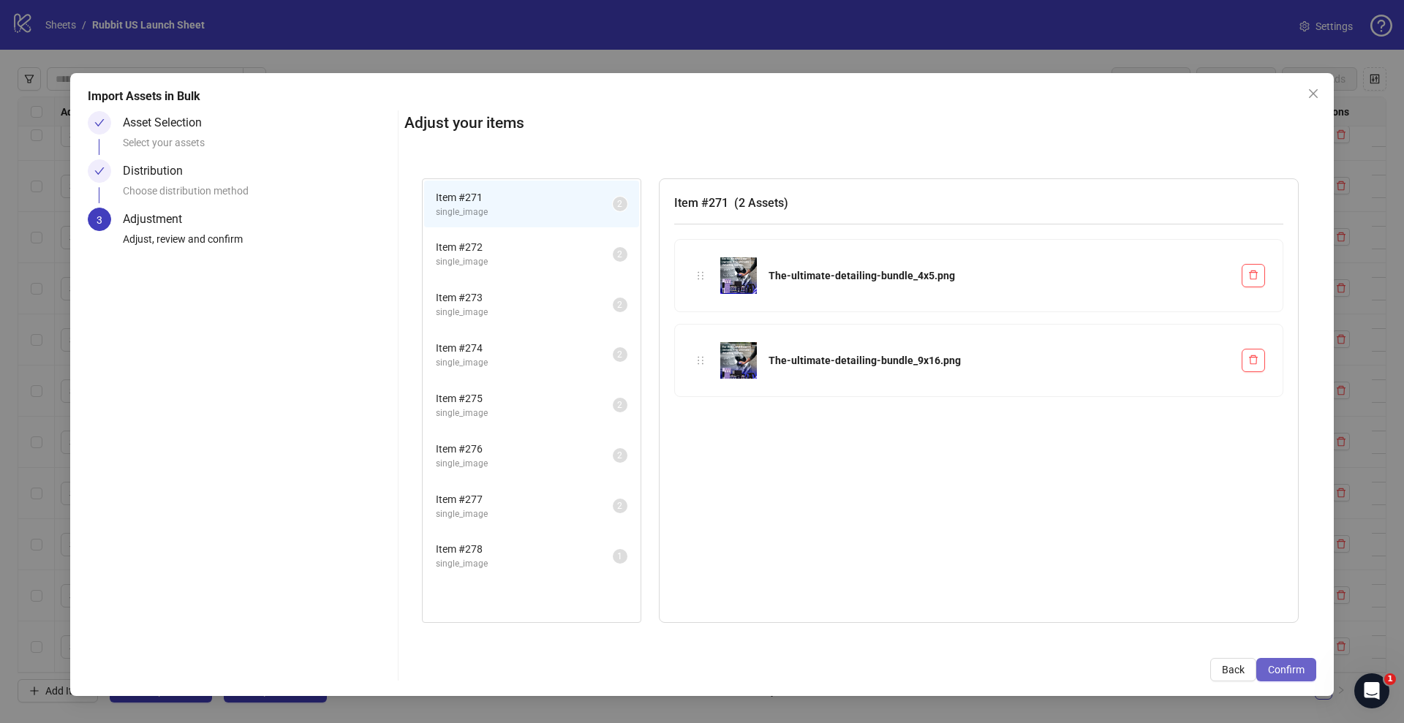
click at [1280, 669] on span "Confirm" at bounding box center [1286, 670] width 37 height 12
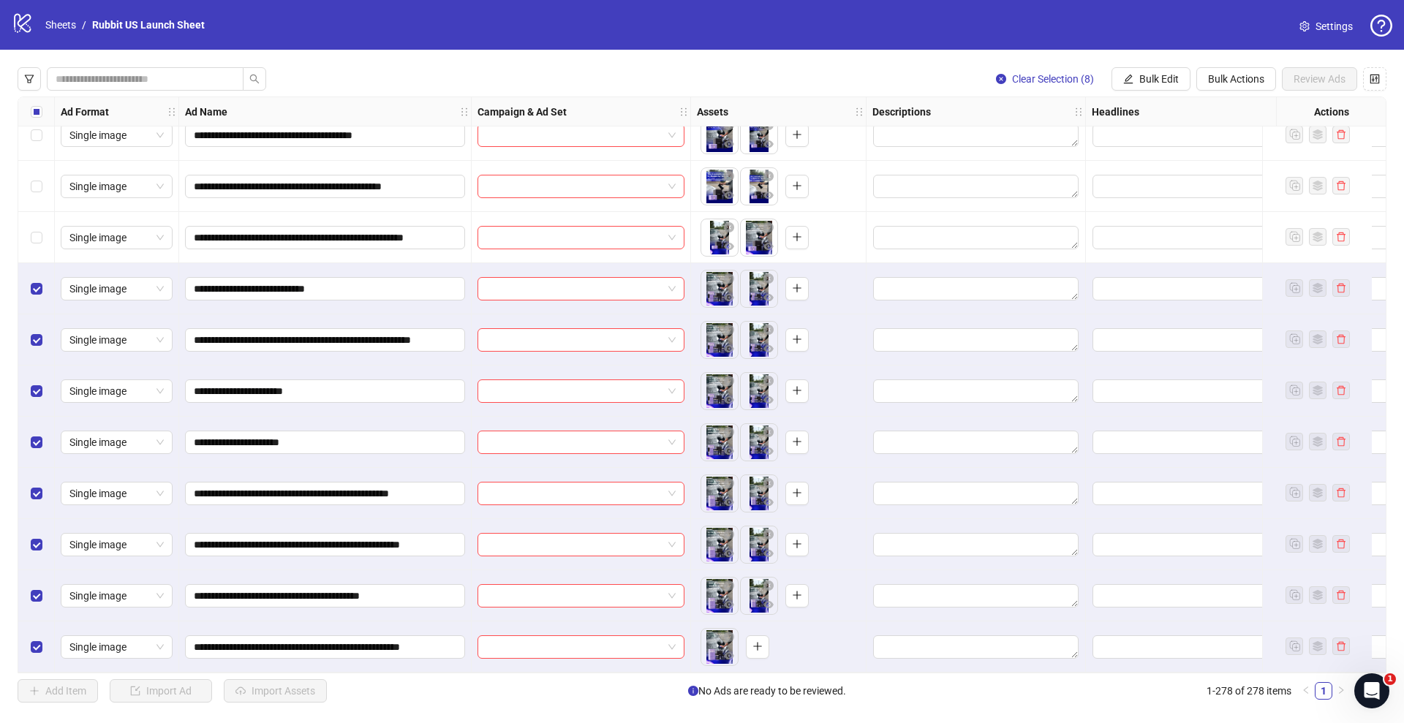
scroll to position [13690, 0]
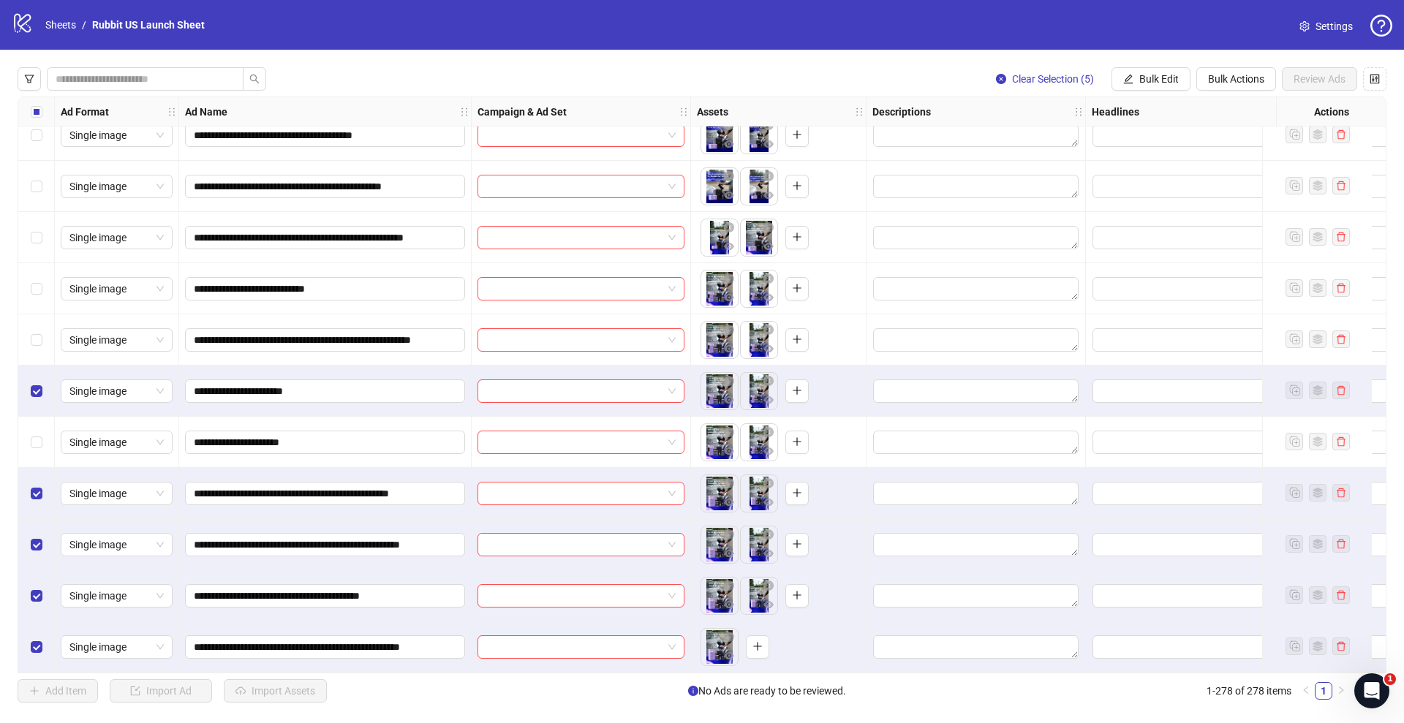
click at [37, 478] on div "Select row 275" at bounding box center [36, 493] width 37 height 51
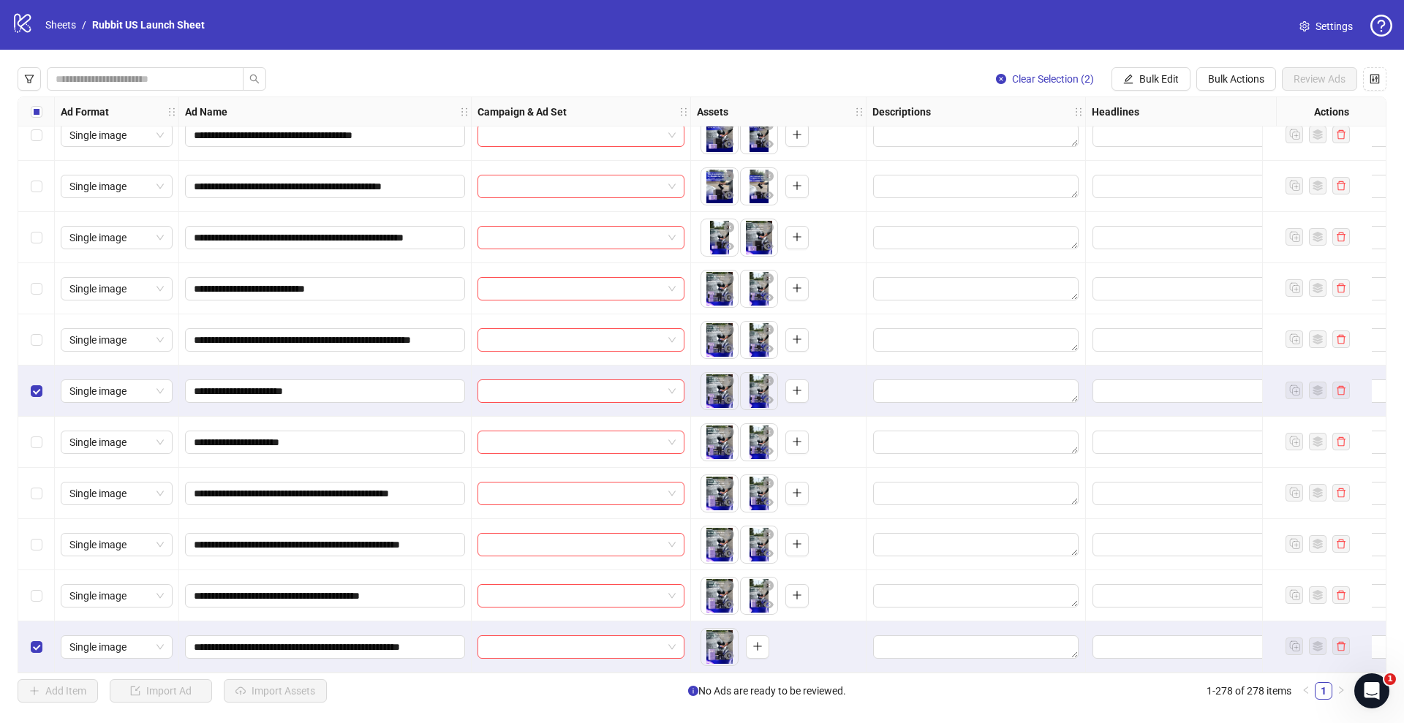
click at [31, 383] on label "Select row 273" at bounding box center [37, 391] width 12 height 16
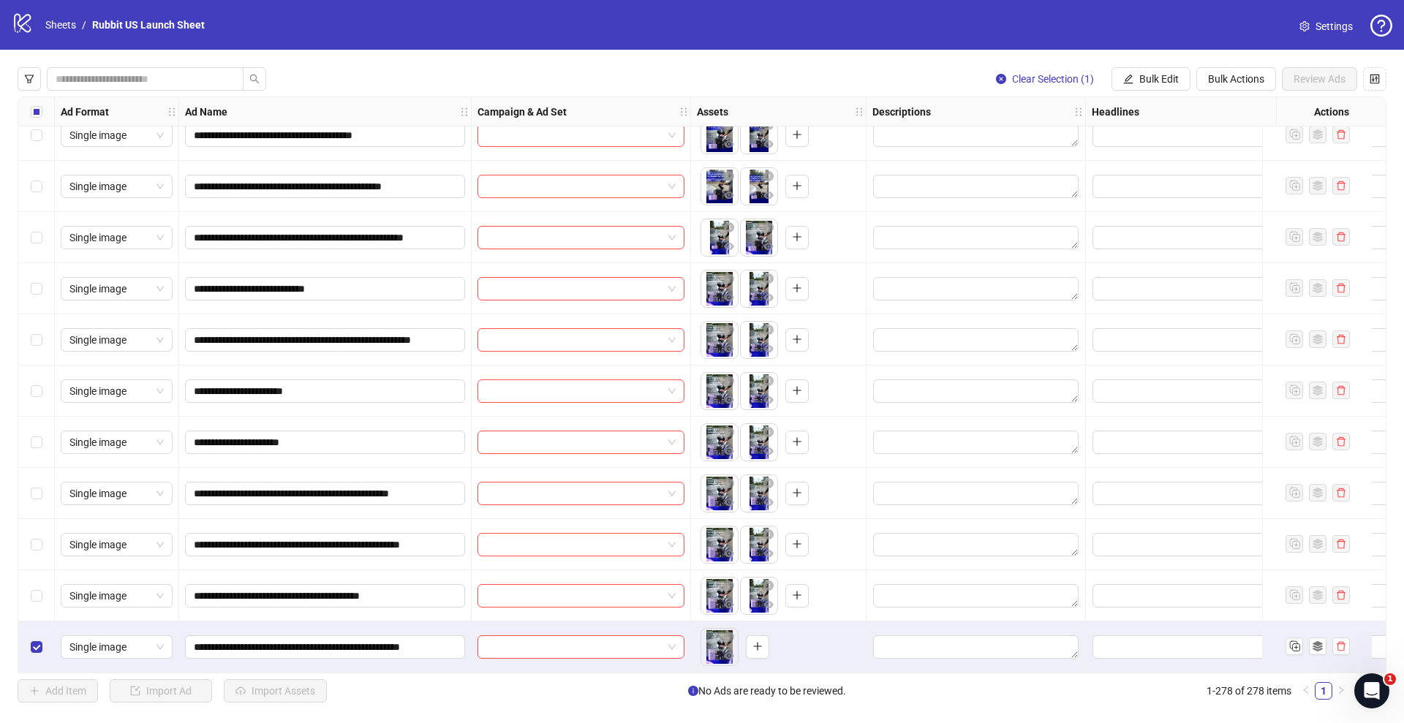
click at [28, 643] on div "Select row 278" at bounding box center [36, 647] width 37 height 51
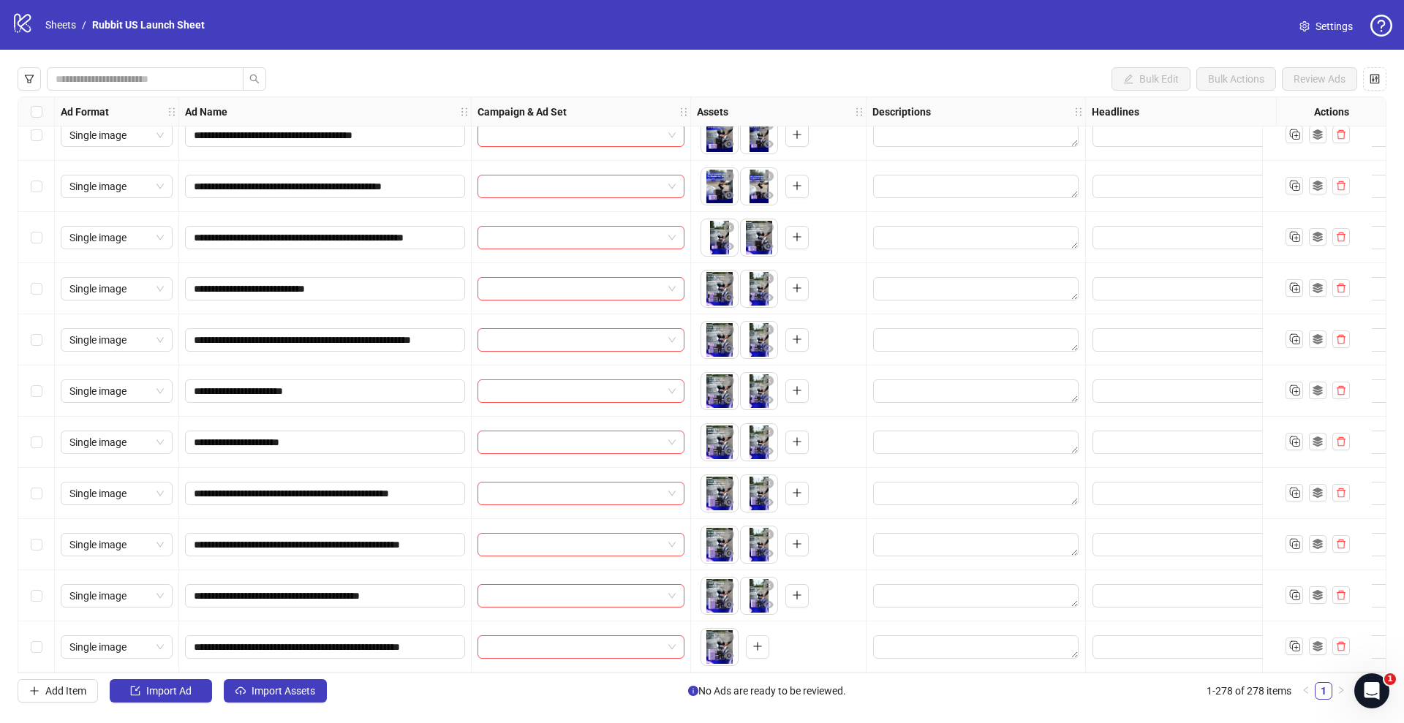
click at [28, 643] on div "Select row 278" at bounding box center [36, 647] width 37 height 51
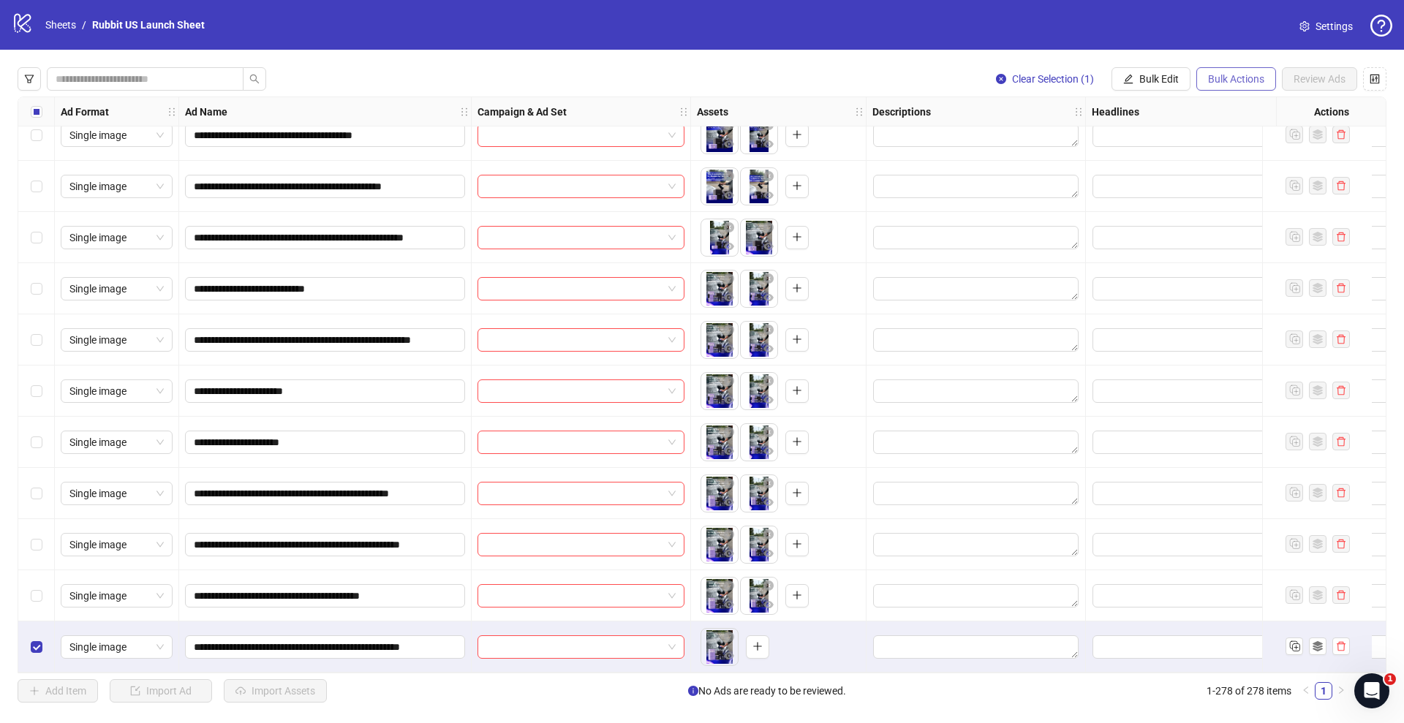
click at [1216, 78] on span "Bulk Actions" at bounding box center [1236, 79] width 56 height 12
click at [1231, 105] on span "Delete" at bounding box center [1258, 109] width 102 height 16
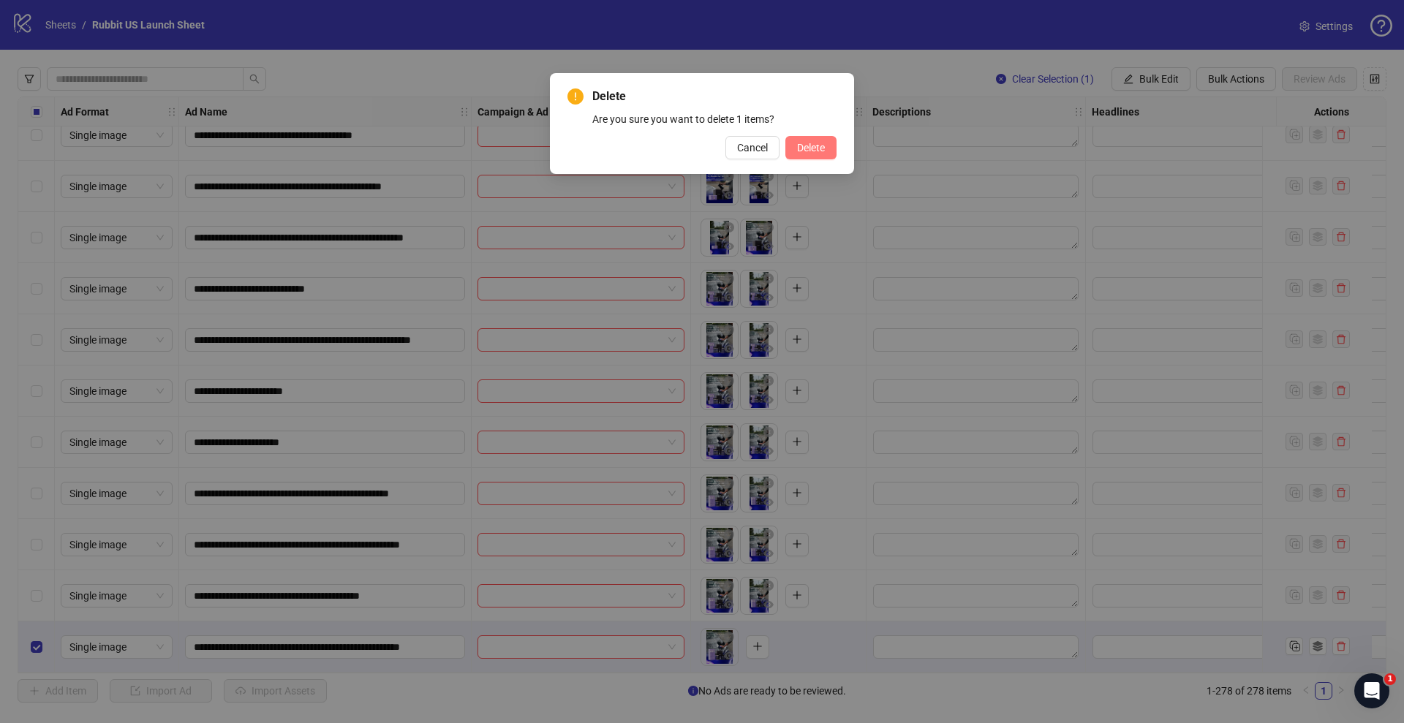
click at [800, 145] on span "Delete" at bounding box center [811, 148] width 28 height 12
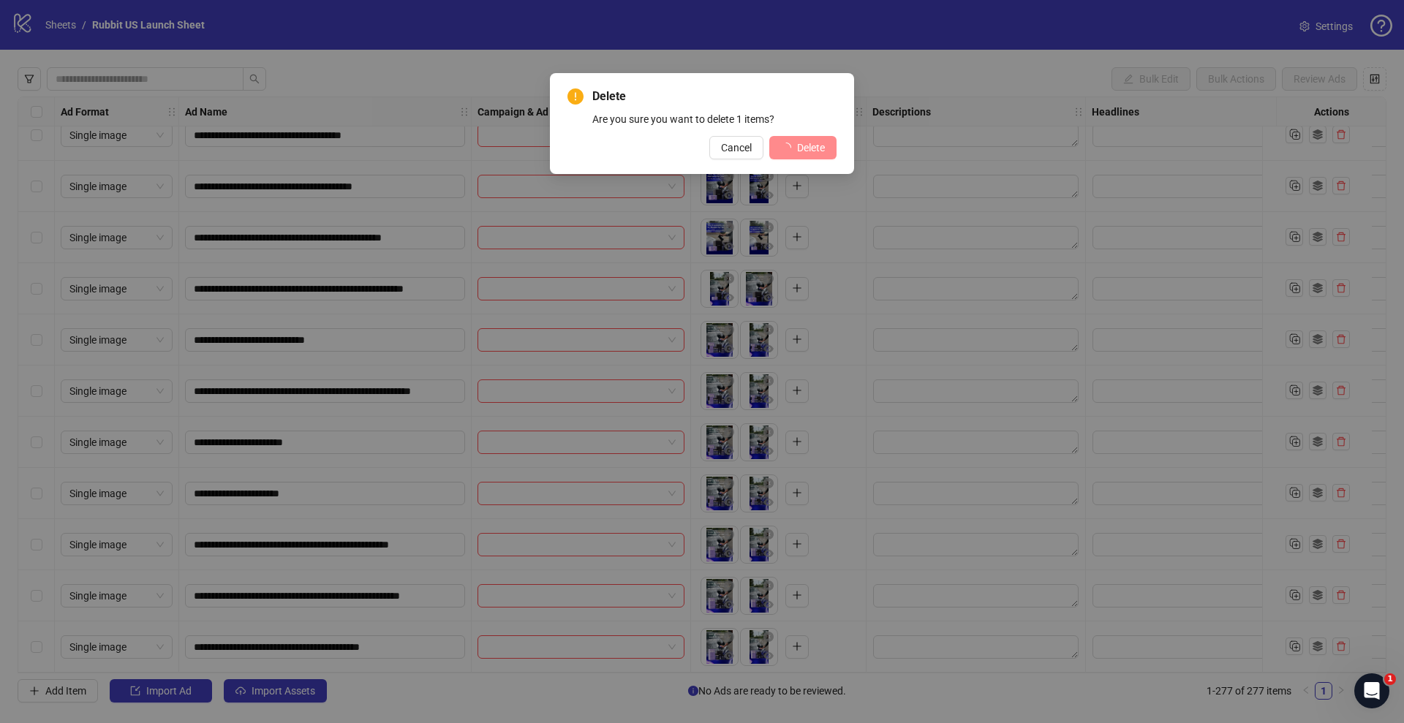
scroll to position [13639, 0]
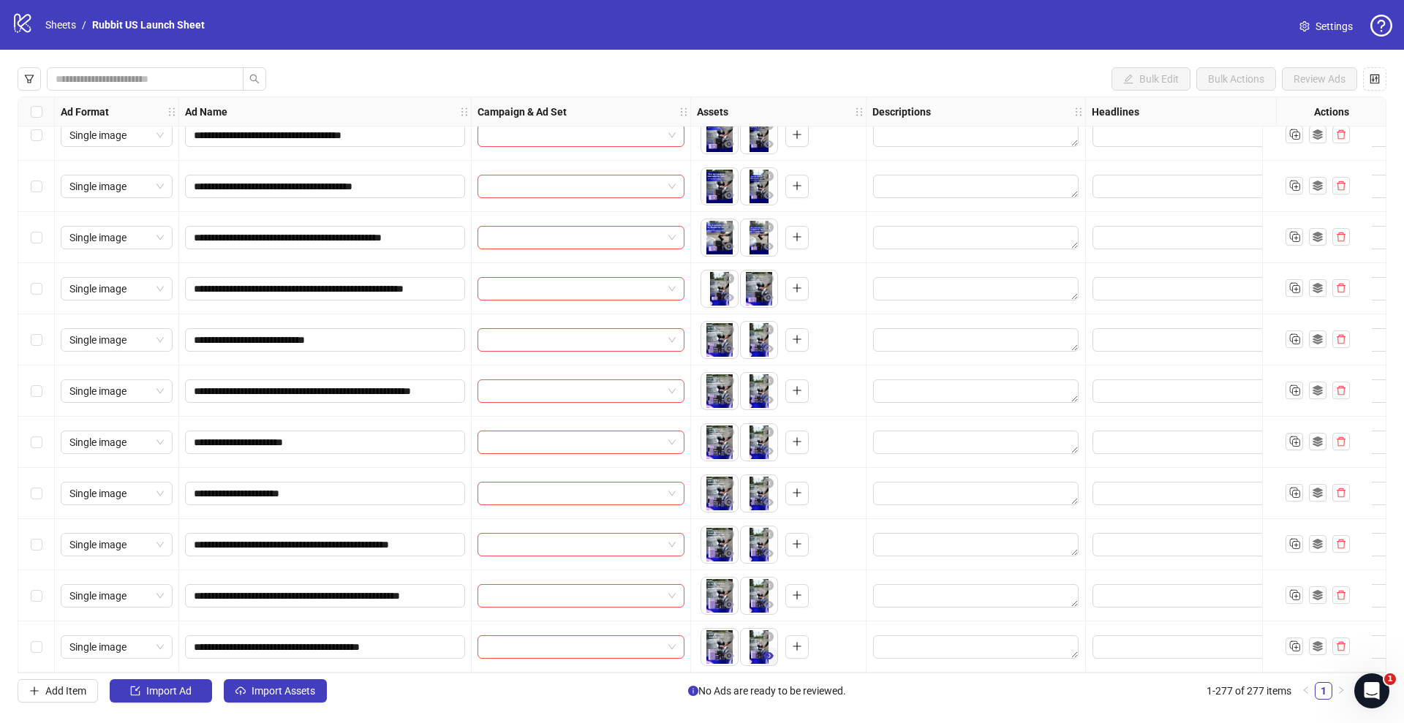
click at [766, 652] on icon "eye" at bounding box center [768, 655] width 10 height 7
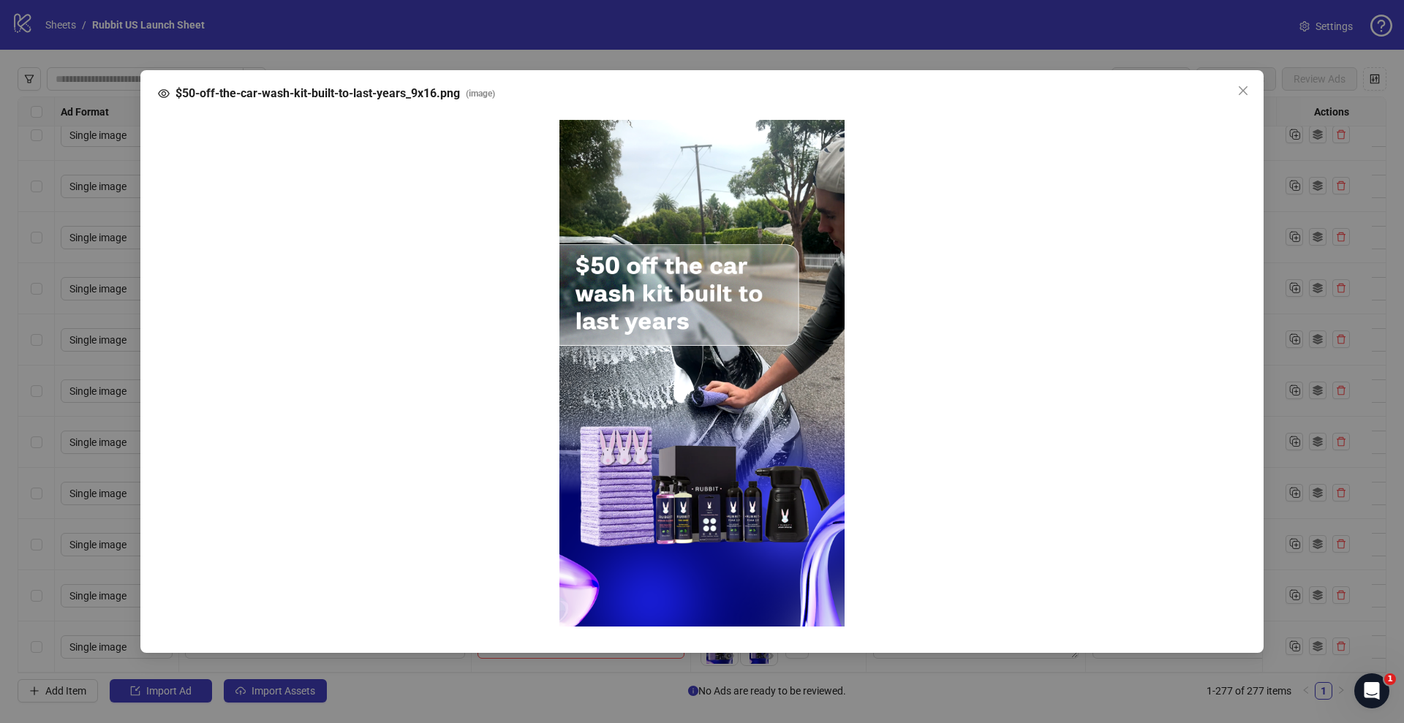
click at [848, 546] on div "$50-off-the-car-wash-kit-built-to-last-years_9x16.png ( image )" at bounding box center [702, 361] width 1404 height 723
